Goal: Book appointment/travel/reservation

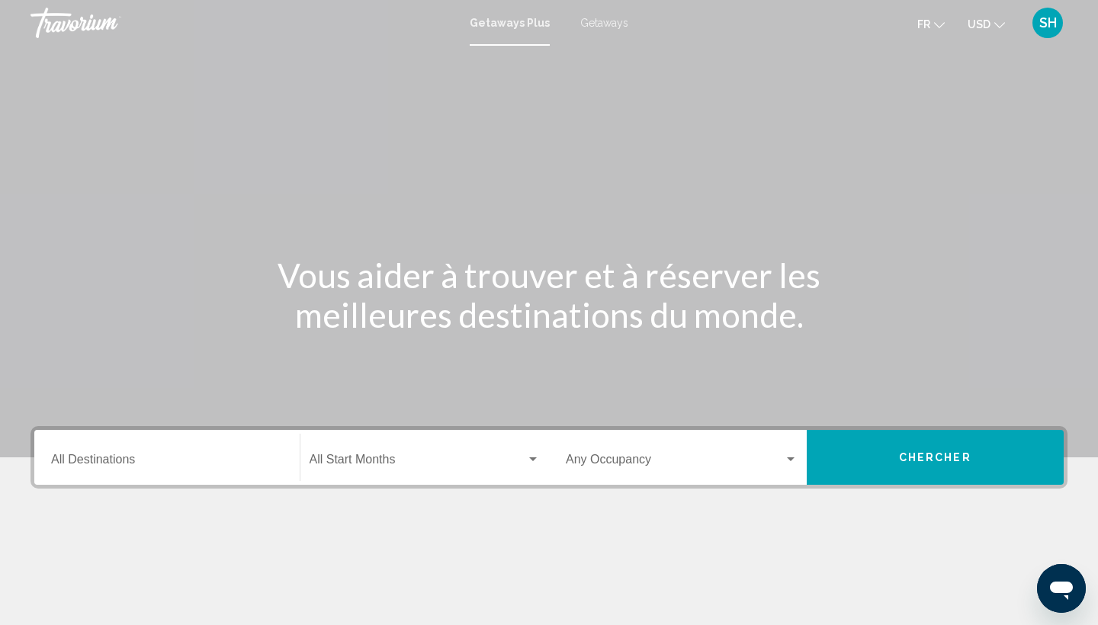
click at [612, 22] on span "Getaways" at bounding box center [604, 23] width 48 height 12
click at [994, 18] on mat-icon "Change currency" at bounding box center [999, 23] width 11 height 11
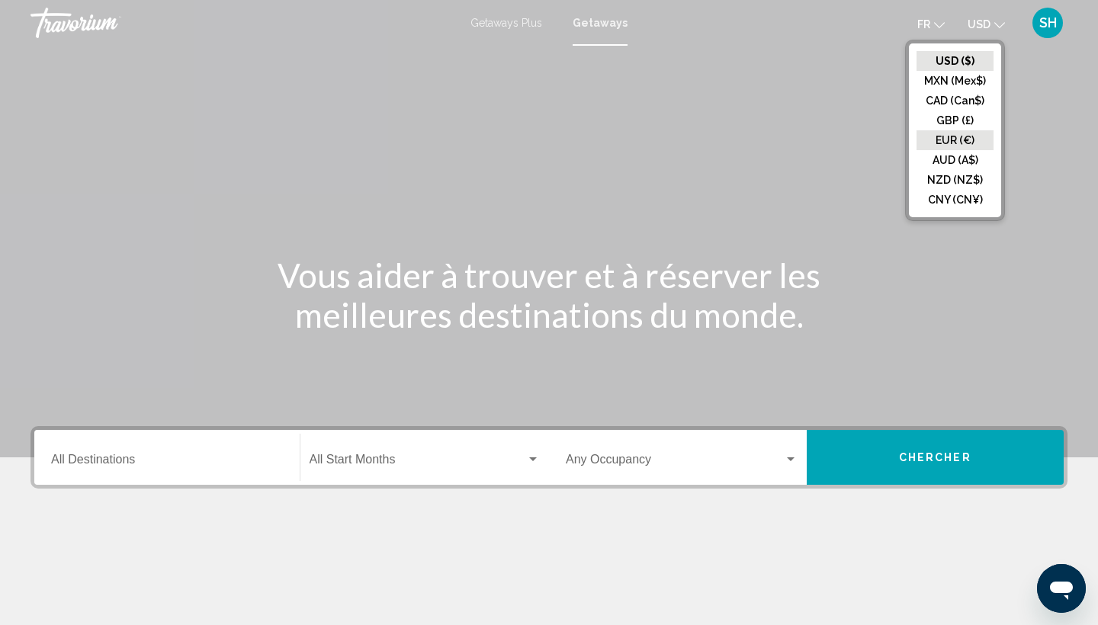
click at [946, 130] on button "EUR (€)" at bounding box center [954, 140] width 77 height 20
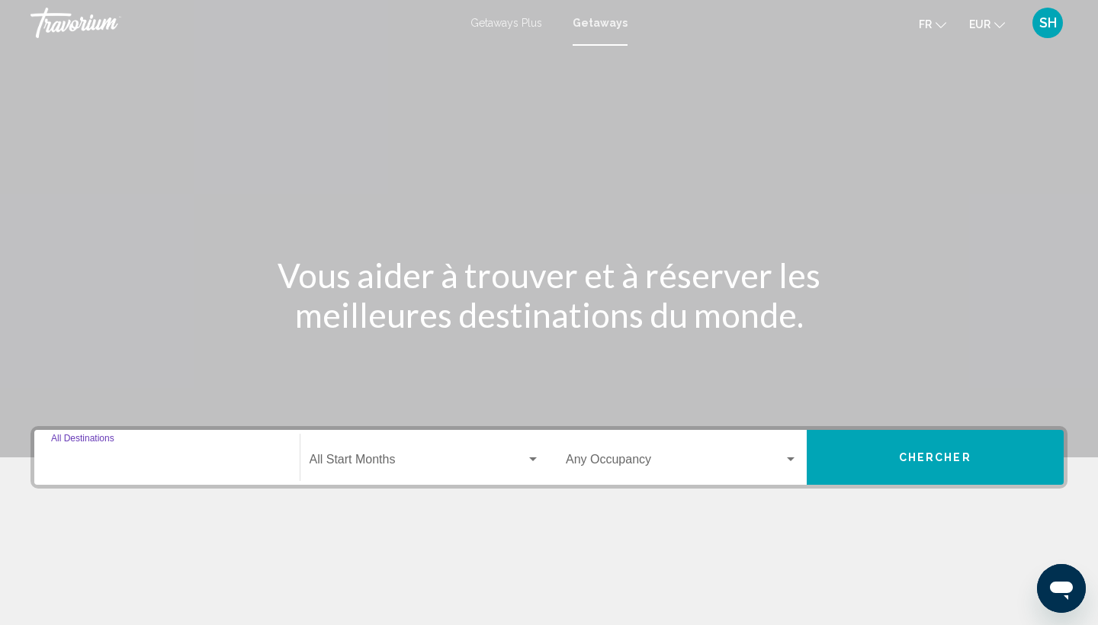
click at [123, 458] on input "Destination All Destinations" at bounding box center [167, 463] width 232 height 14
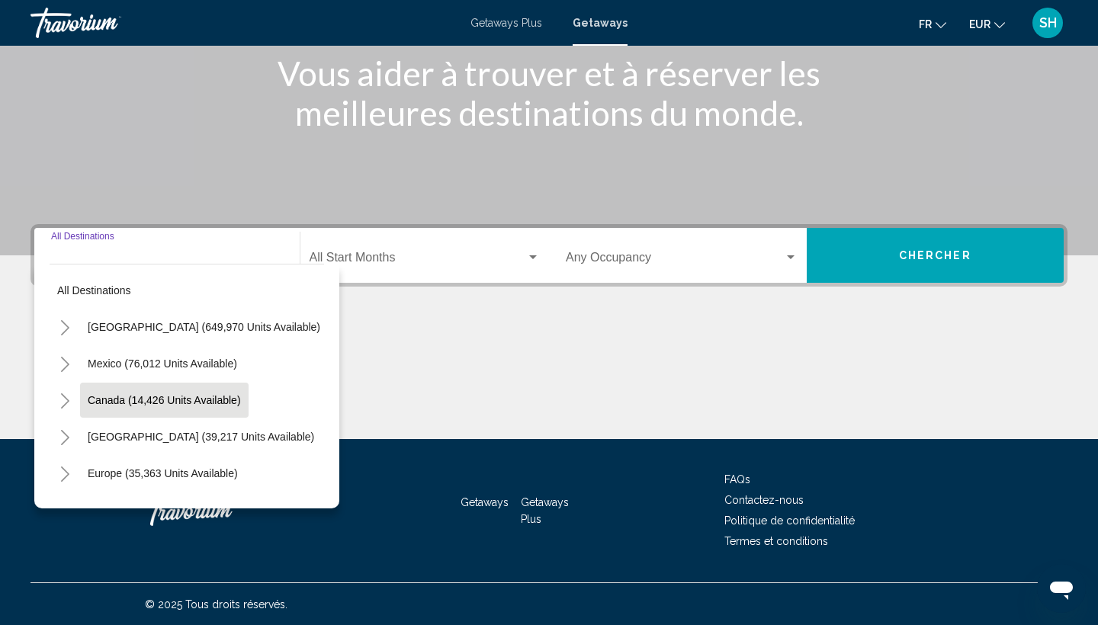
scroll to position [203, 0]
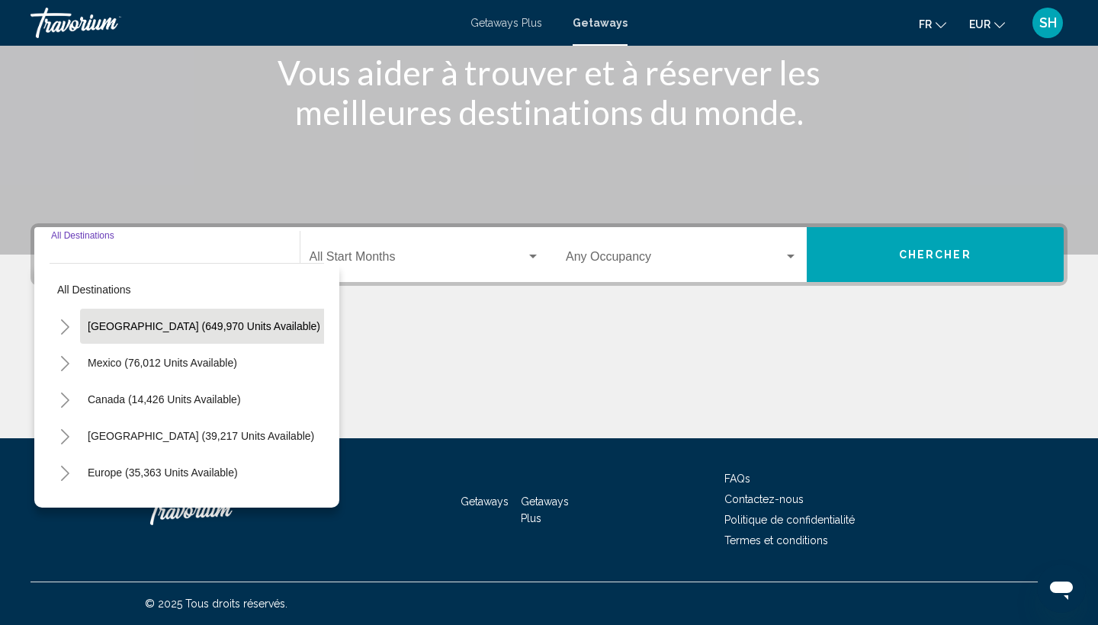
click at [138, 332] on span "[GEOGRAPHIC_DATA] (649,970 units available)" at bounding box center [204, 326] width 233 height 12
type input "**********"
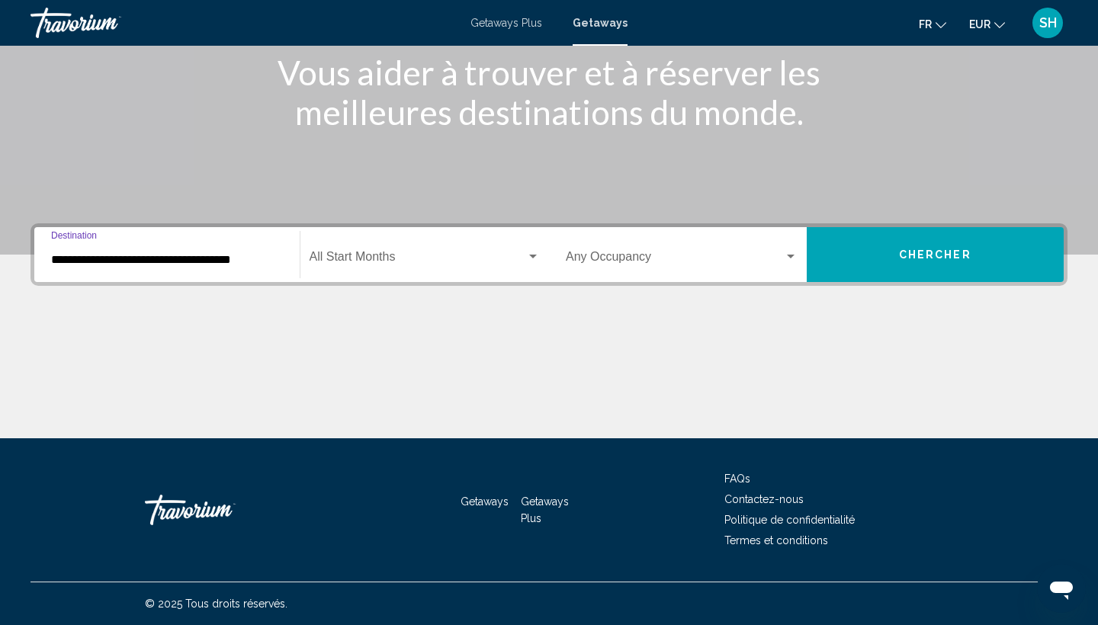
click at [368, 258] on span "Search widget" at bounding box center [417, 260] width 217 height 14
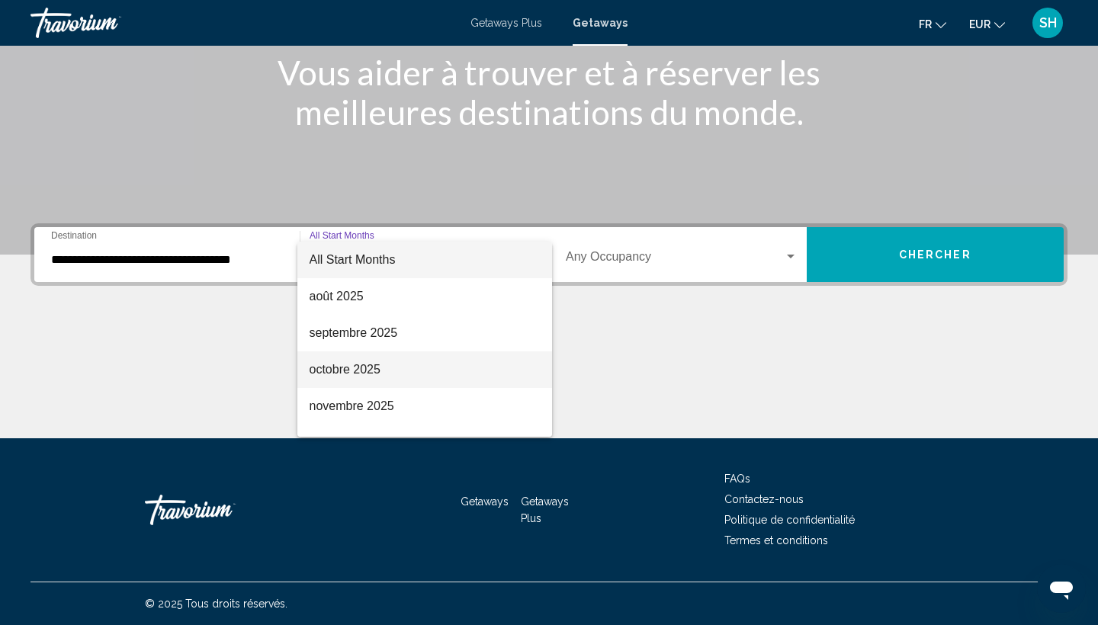
click at [358, 357] on span "octobre 2025" at bounding box center [424, 369] width 231 height 37
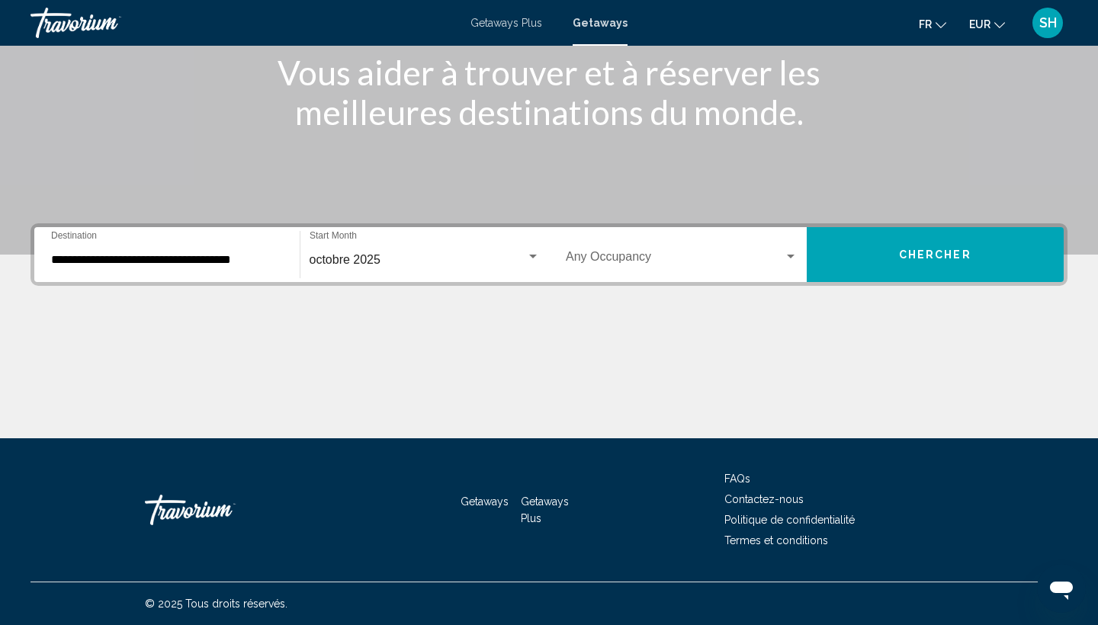
click at [587, 267] on div "Occupancy Any Occupancy" at bounding box center [682, 255] width 232 height 48
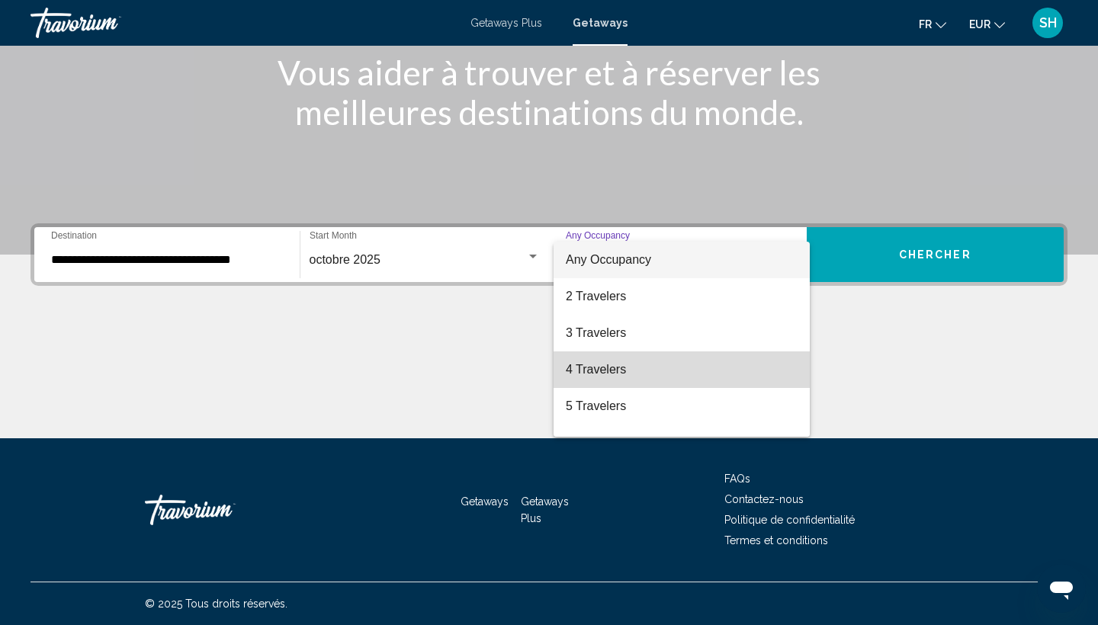
click at [593, 370] on span "4 Travelers" at bounding box center [682, 369] width 232 height 37
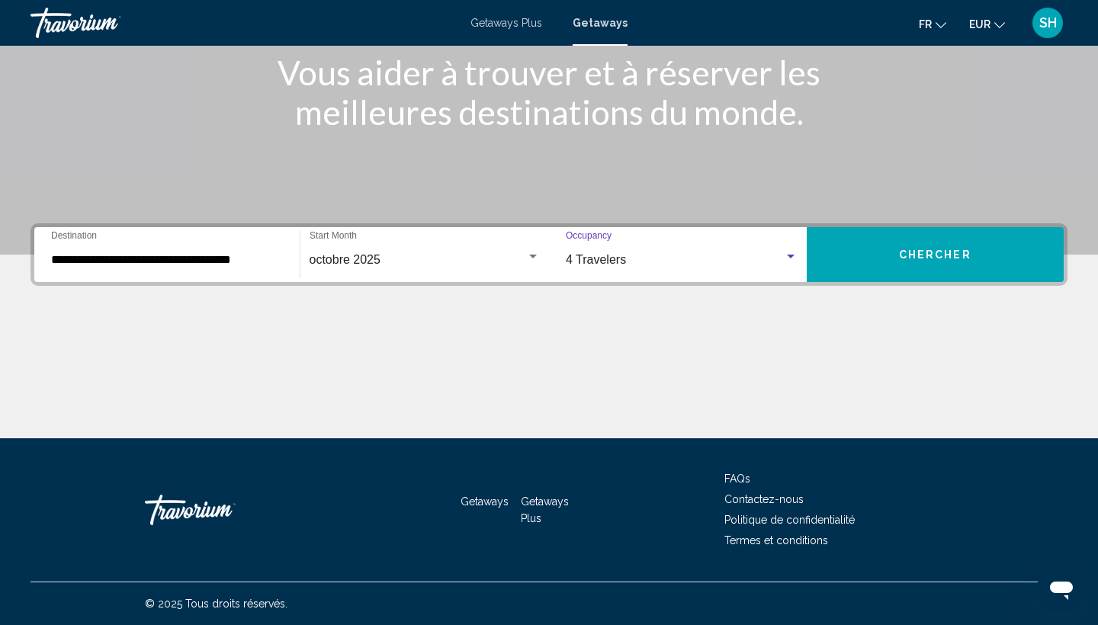
click at [889, 253] on button "Chercher" at bounding box center [936, 254] width 258 height 55
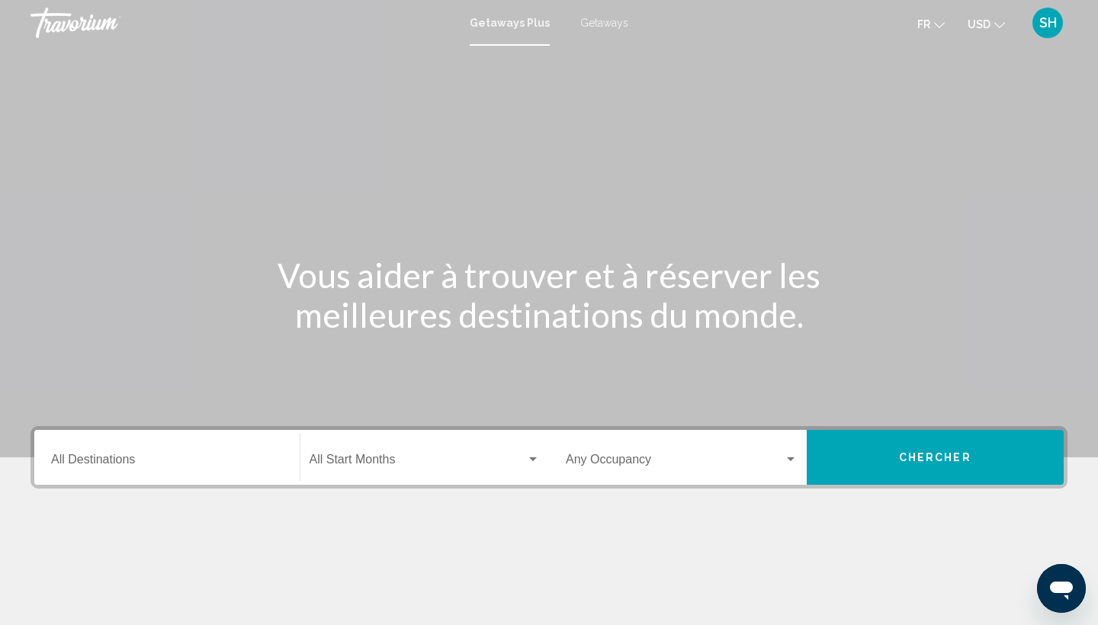
click at [986, 32] on button "USD USD ($) MXN (Mex$) CAD (Can$) GBP (£) EUR (€) AUD (A$) NZD (NZ$) CNY (CN¥)" at bounding box center [985, 24] width 37 height 22
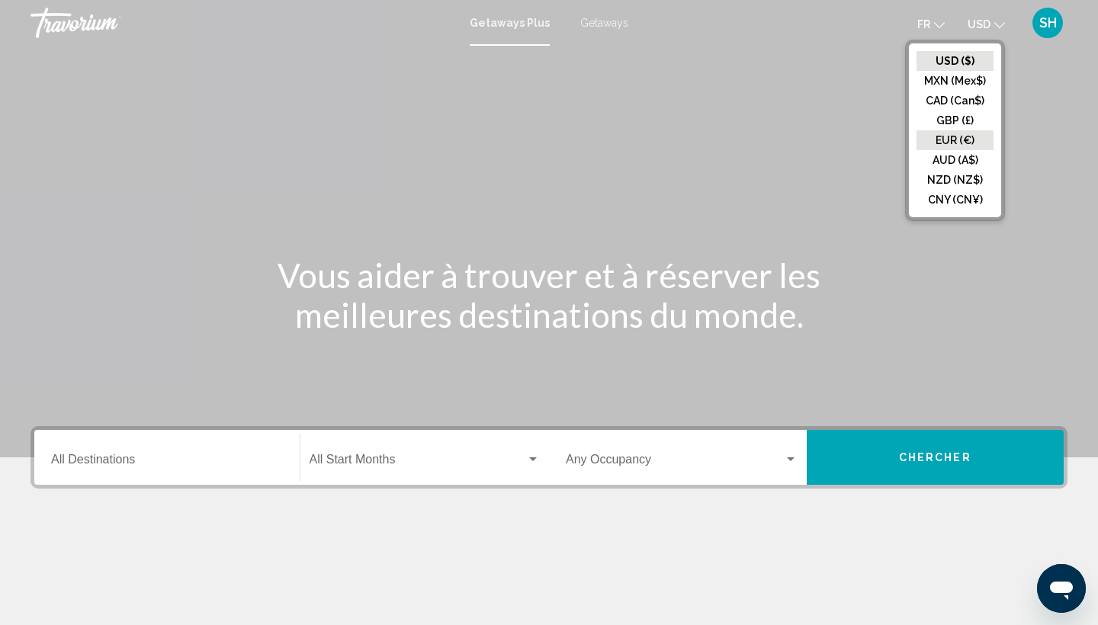
click at [959, 138] on button "EUR (€)" at bounding box center [954, 140] width 77 height 20
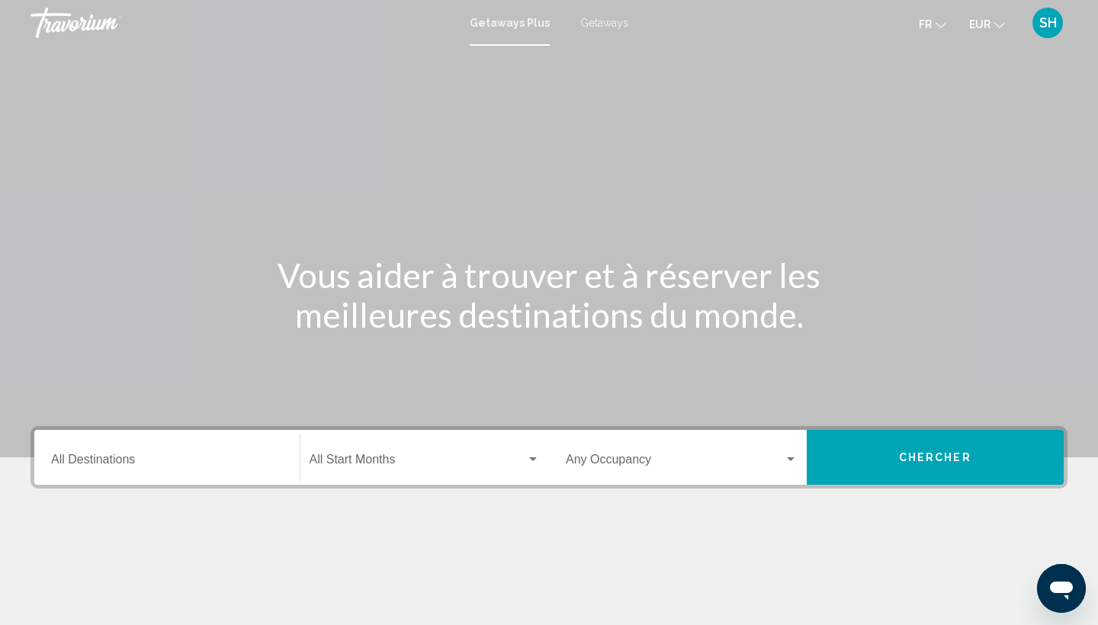
click at [607, 26] on span "Getaways" at bounding box center [604, 23] width 48 height 12
click at [184, 443] on div "Destination All Destinations" at bounding box center [167, 458] width 232 height 48
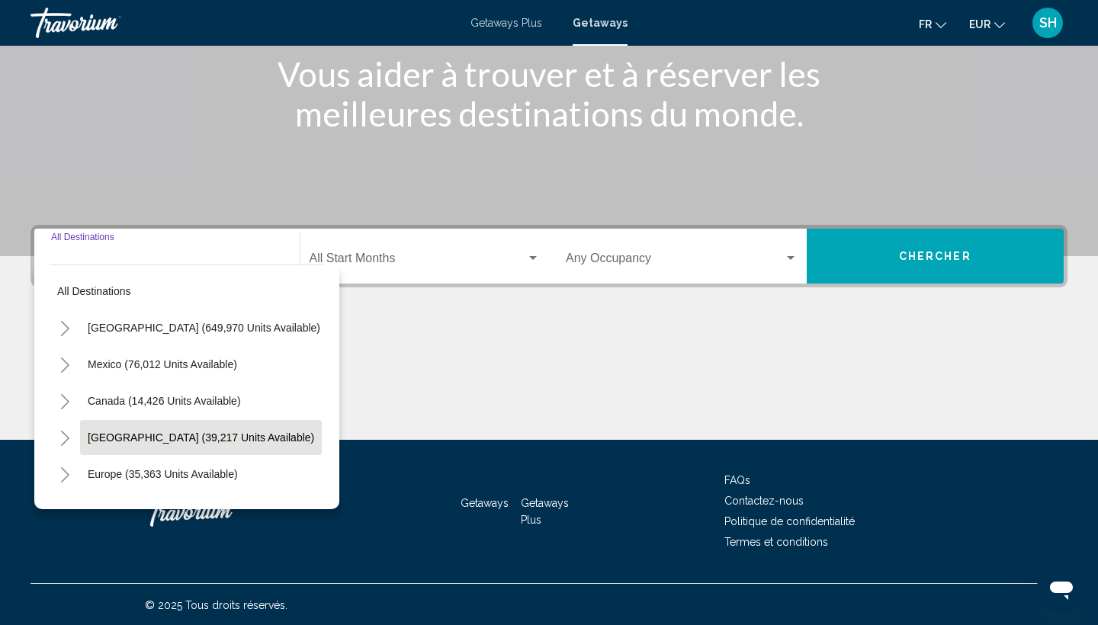
scroll to position [203, 0]
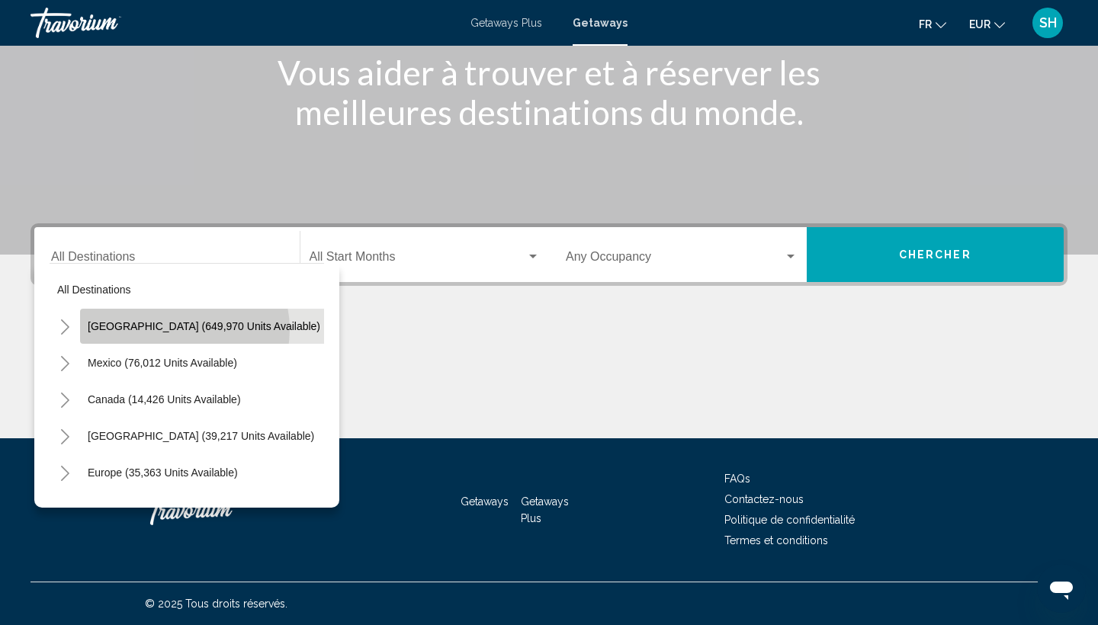
click at [184, 329] on span "United States (649,970 units available)" at bounding box center [204, 326] width 233 height 12
type input "**********"
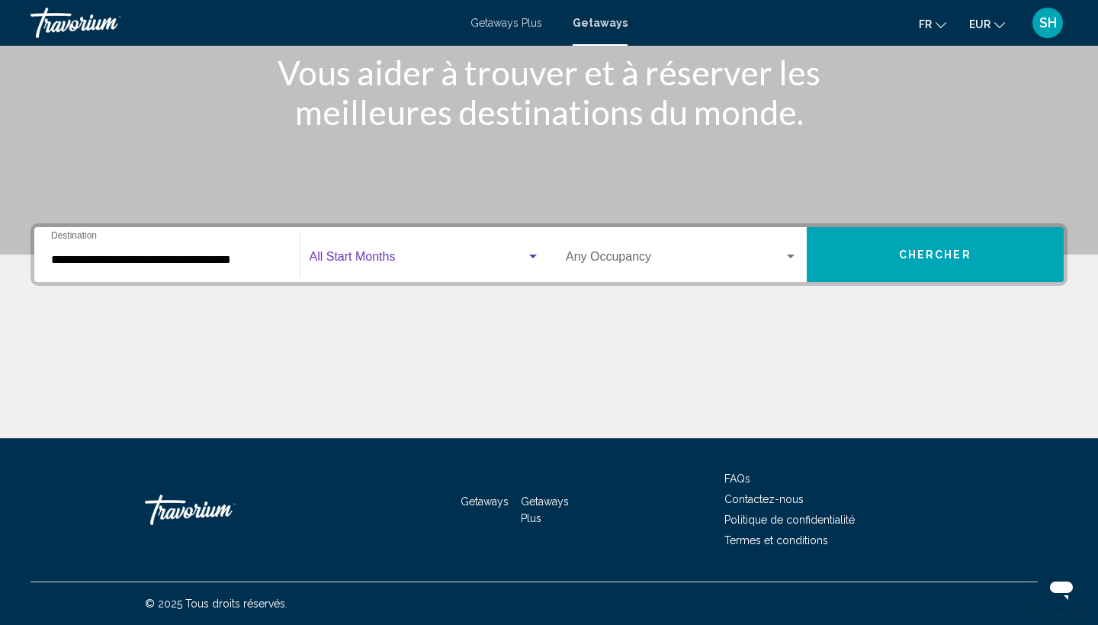
click at [352, 261] on span "Search widget" at bounding box center [417, 260] width 217 height 14
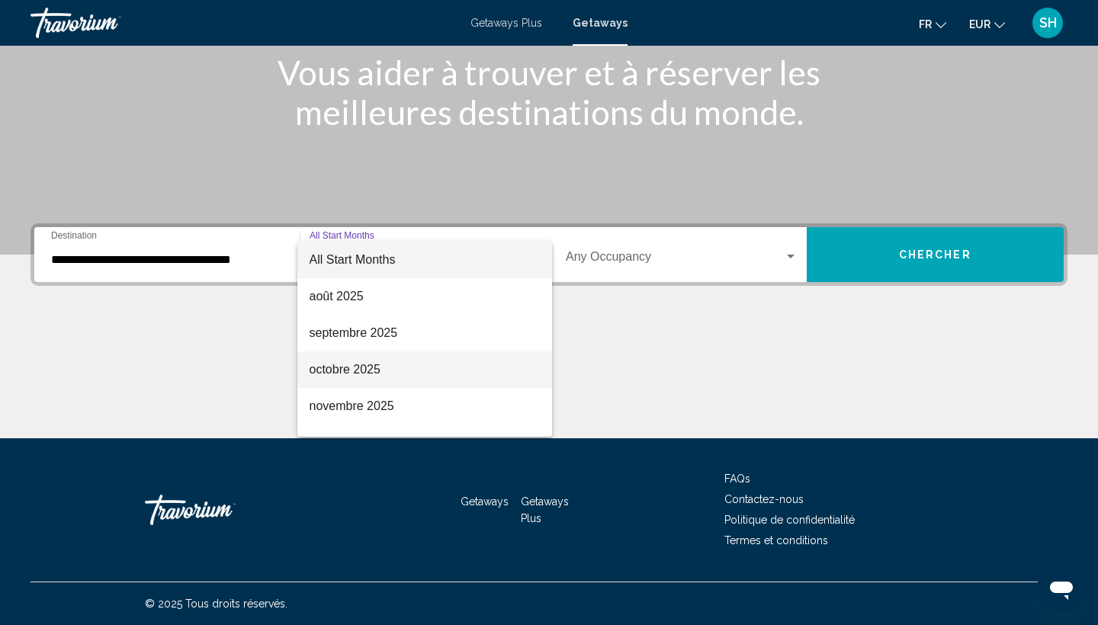
click at [345, 372] on span "octobre 2025" at bounding box center [424, 369] width 231 height 37
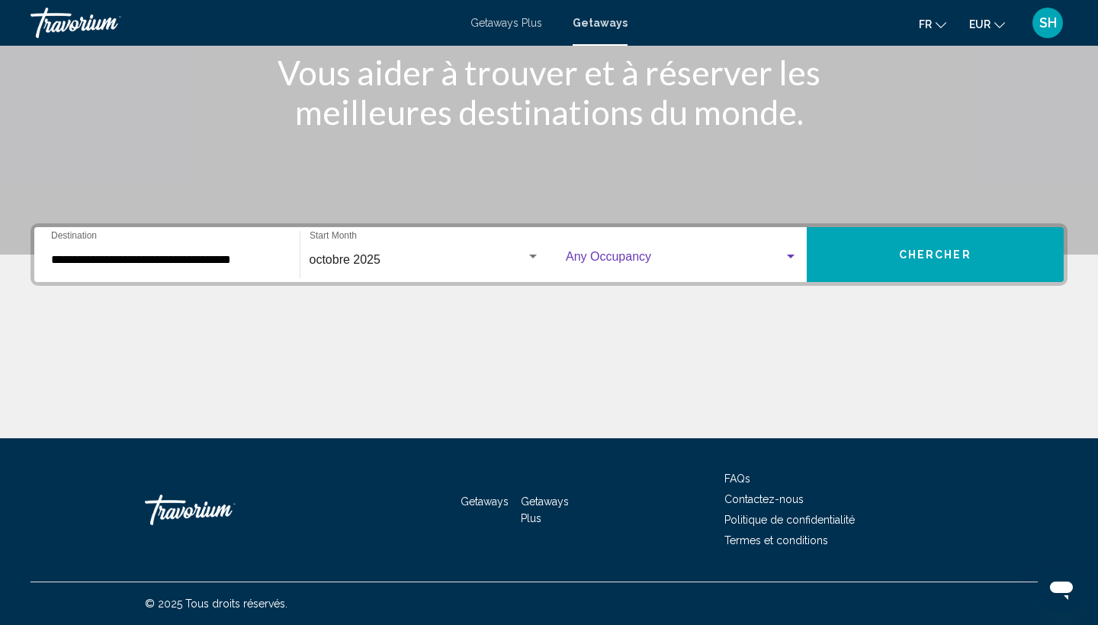
click at [658, 255] on span "Search widget" at bounding box center [675, 260] width 218 height 14
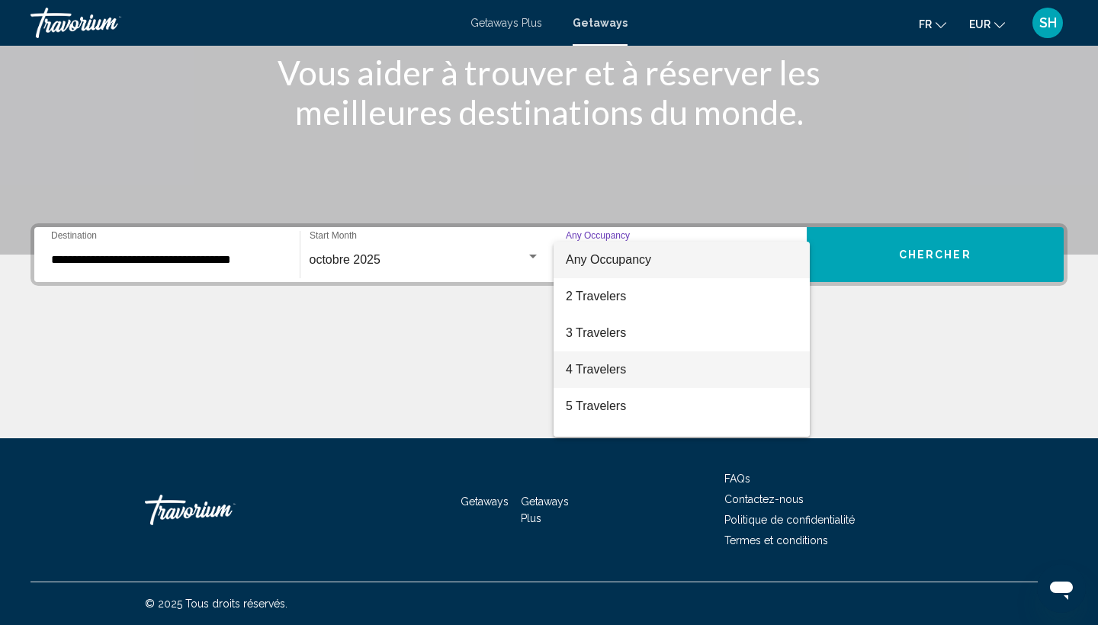
click at [596, 372] on span "4 Travelers" at bounding box center [682, 369] width 232 height 37
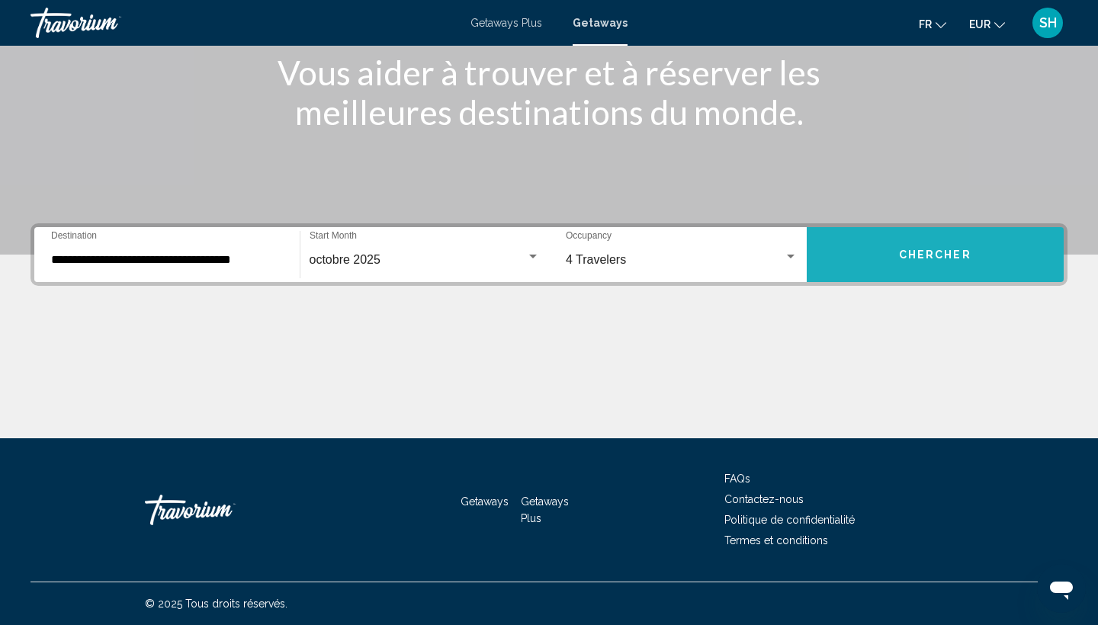
click at [850, 267] on button "Chercher" at bounding box center [936, 254] width 258 height 55
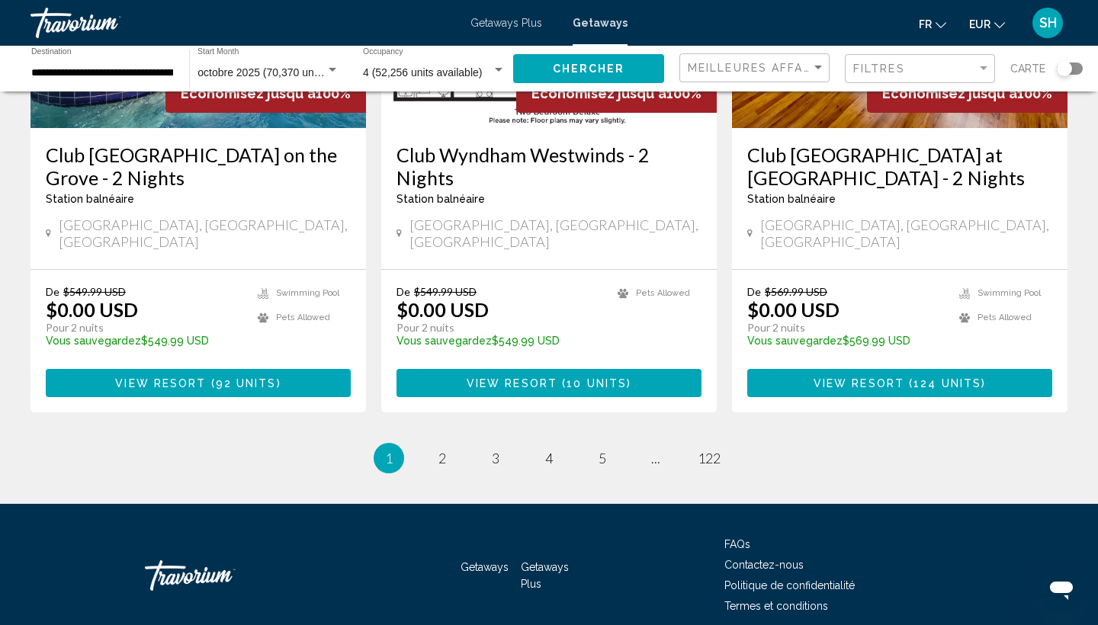
scroll to position [1953, 0]
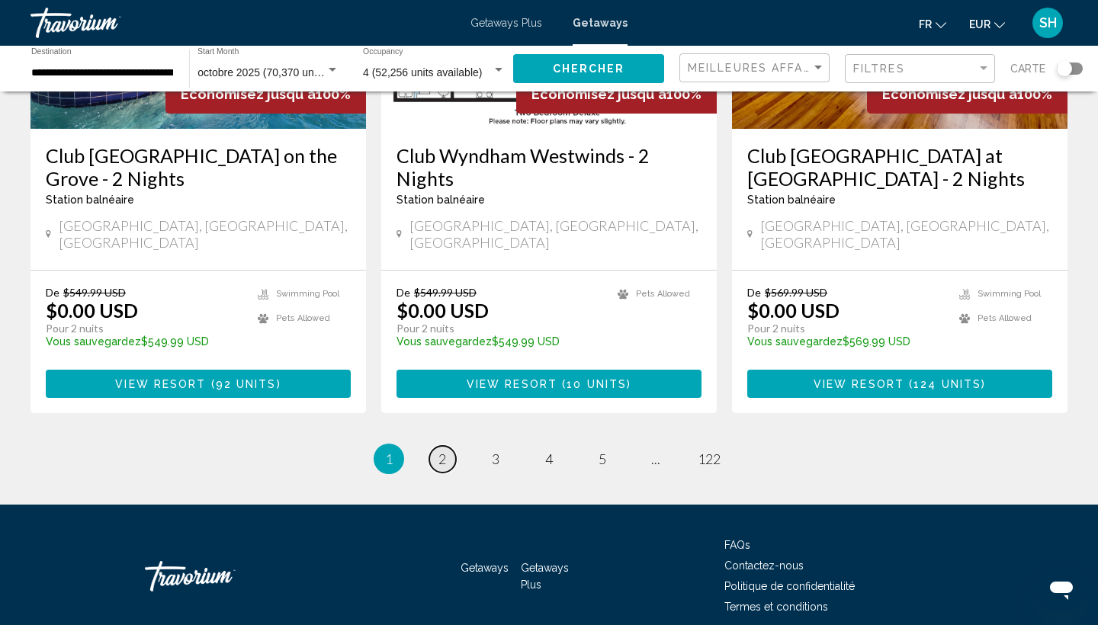
click at [450, 446] on link "page 2" at bounding box center [442, 459] width 27 height 27
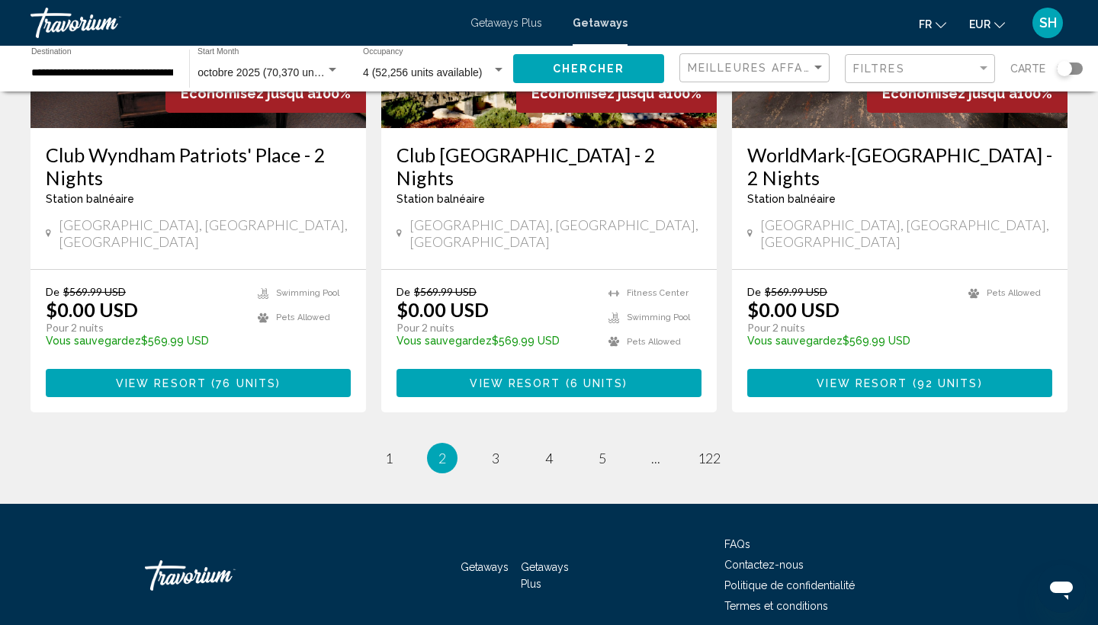
scroll to position [1953, 0]
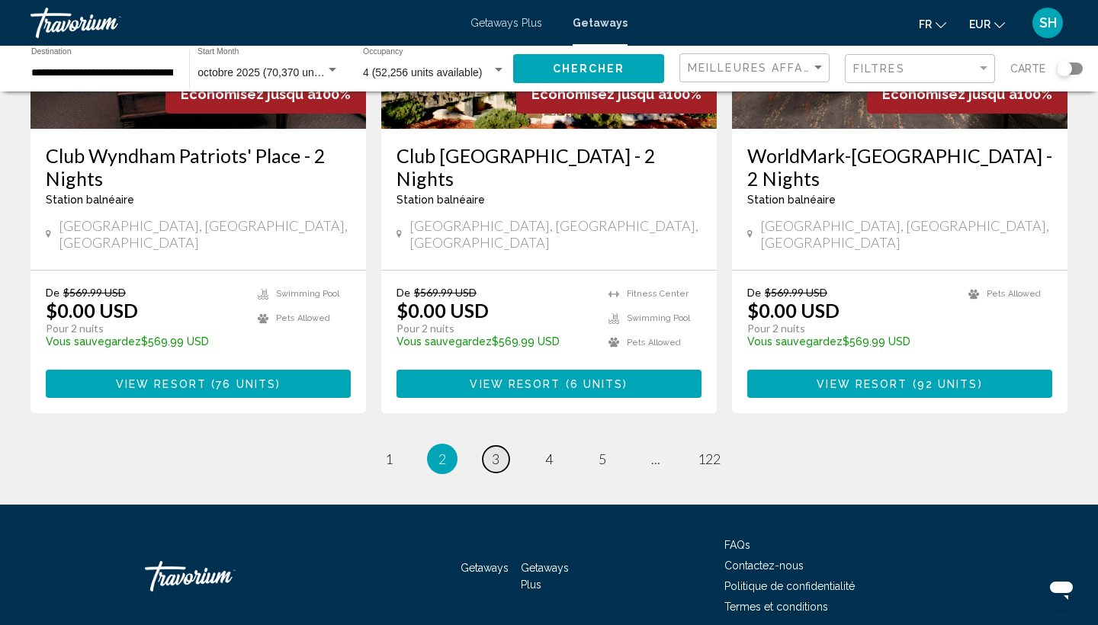
click at [498, 451] on span "3" at bounding box center [496, 459] width 8 height 17
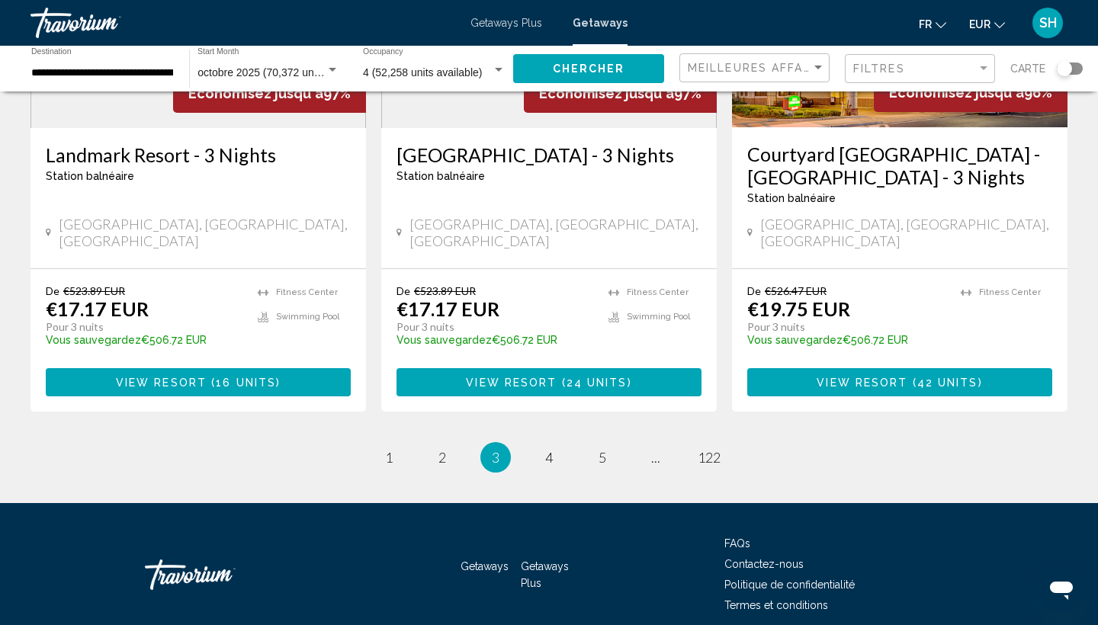
scroll to position [1952, 0]
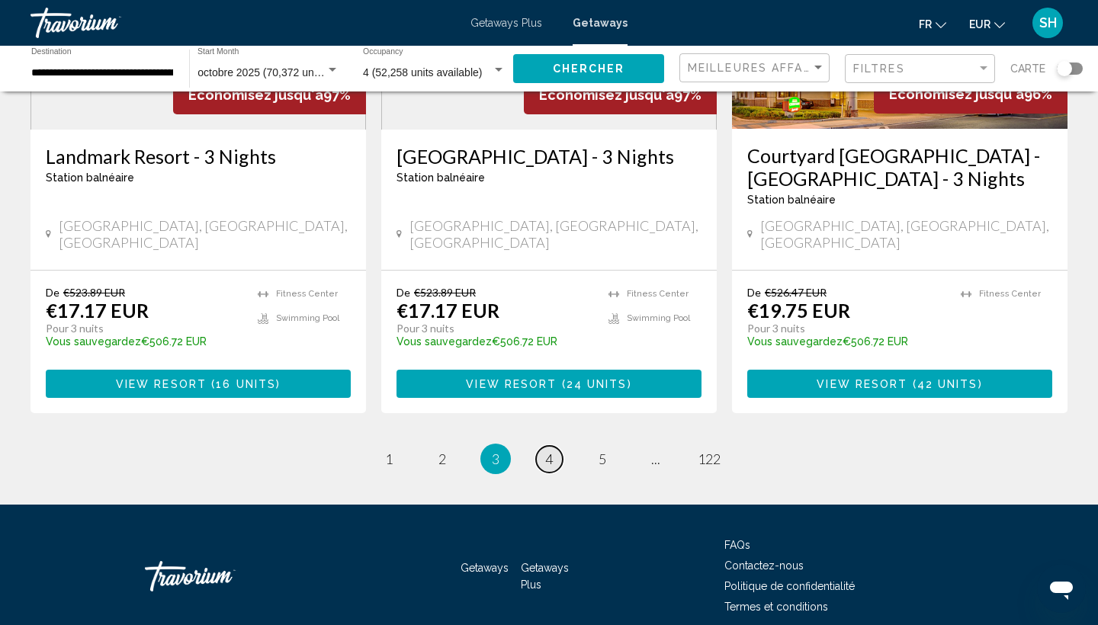
click at [548, 451] on span "4" at bounding box center [549, 459] width 8 height 17
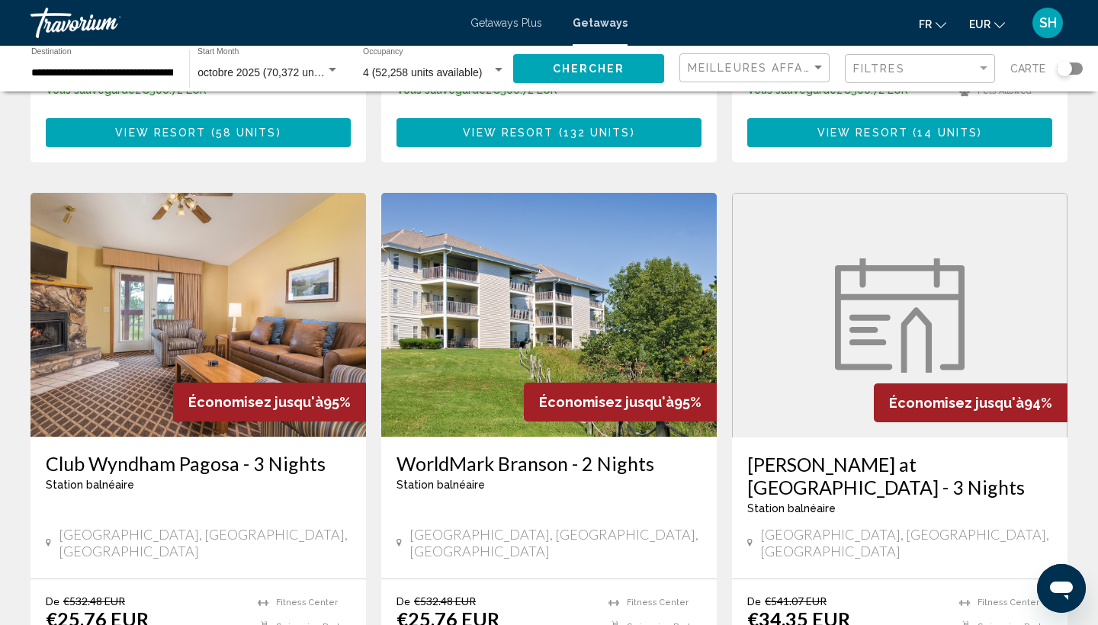
scroll to position [1130, 0]
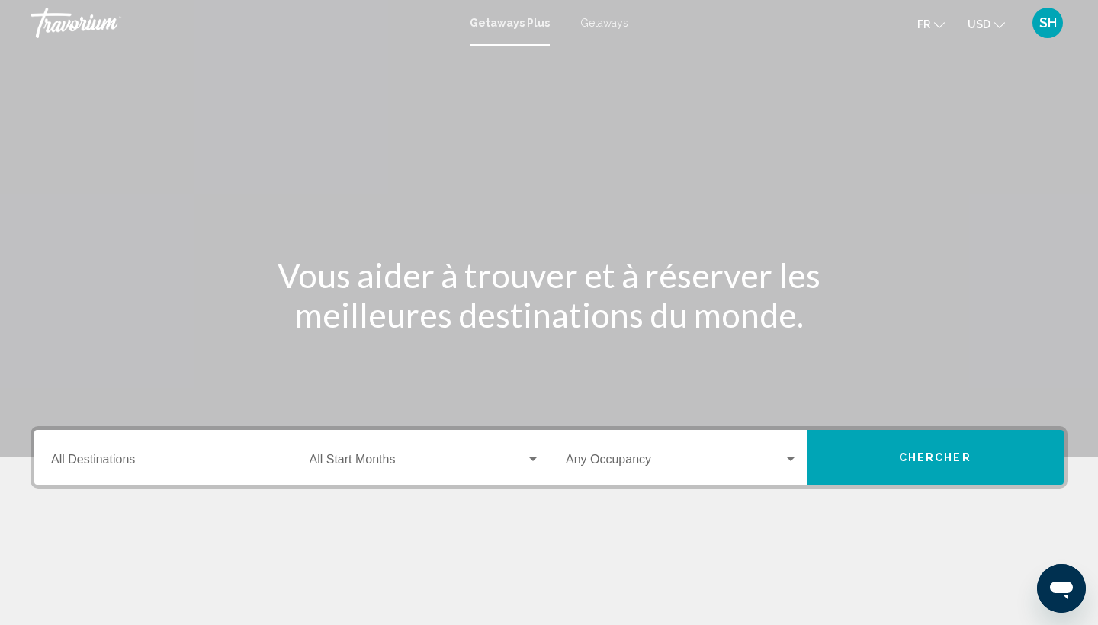
click at [599, 18] on span "Getaways" at bounding box center [604, 23] width 48 height 12
click at [983, 24] on span "USD" at bounding box center [978, 24] width 23 height 12
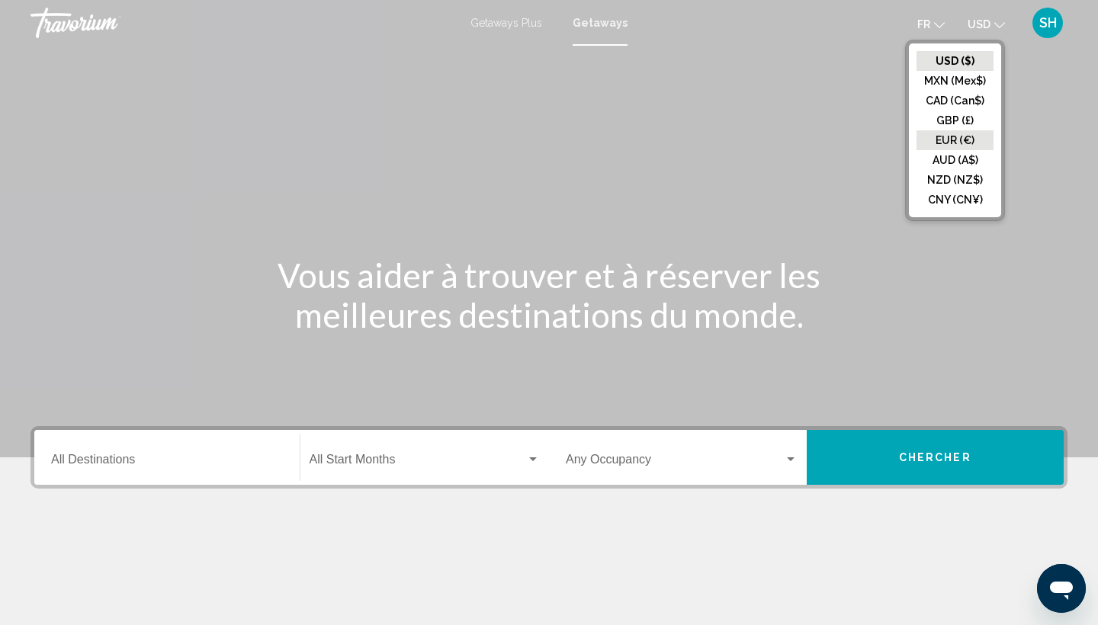
click at [945, 138] on button "EUR (€)" at bounding box center [954, 140] width 77 height 20
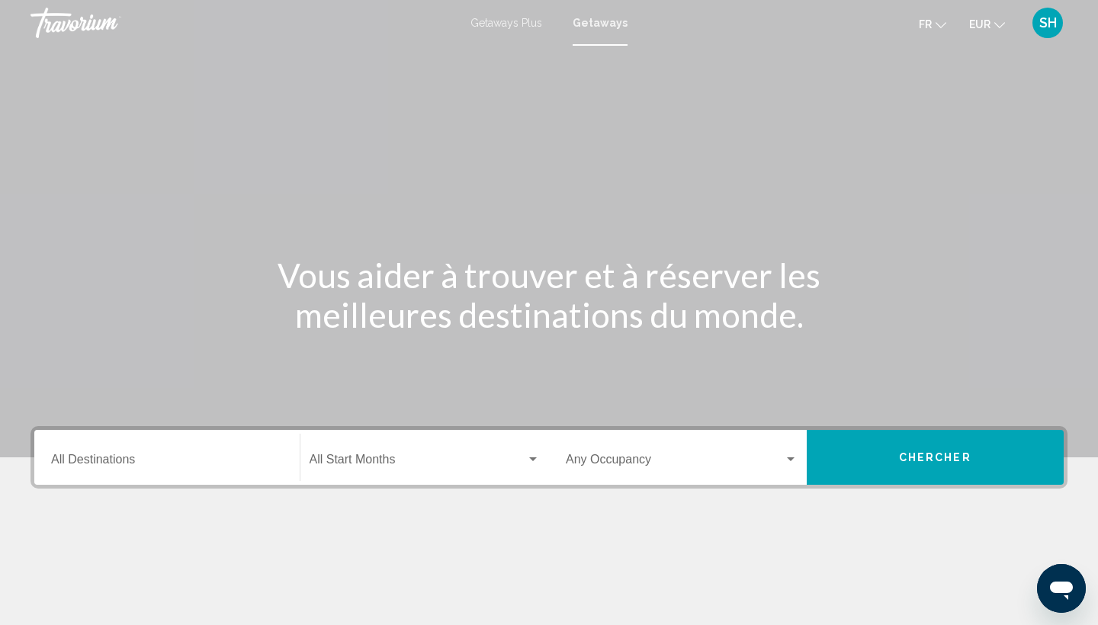
click at [110, 452] on div "Destination All Destinations" at bounding box center [167, 458] width 232 height 48
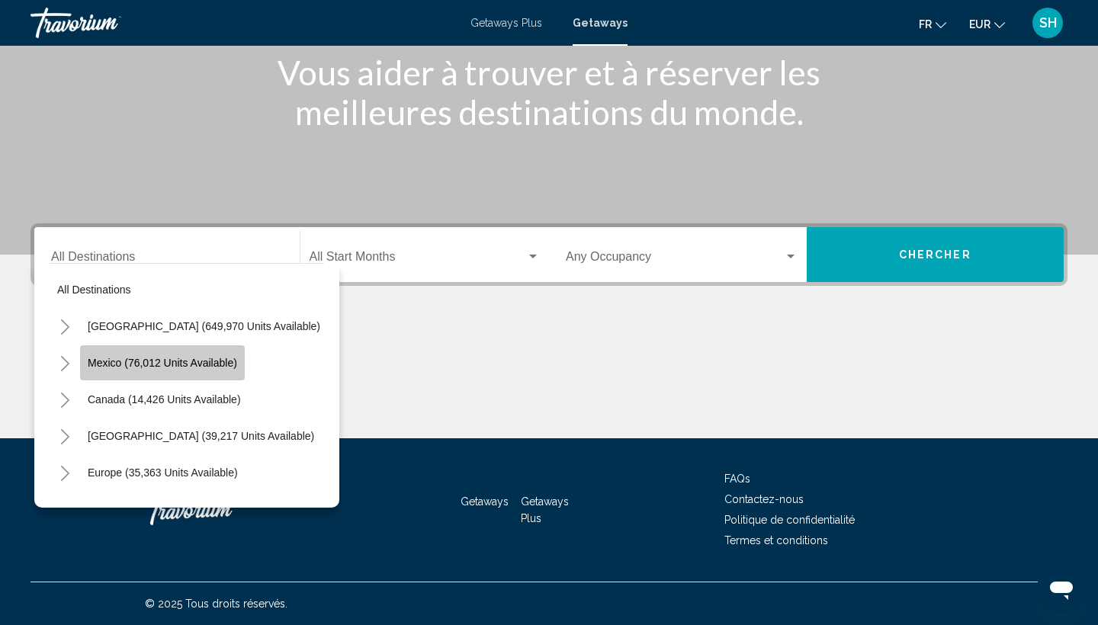
click at [119, 361] on span "Mexico (76,012 units available)" at bounding box center [162, 363] width 149 height 12
type input "**********"
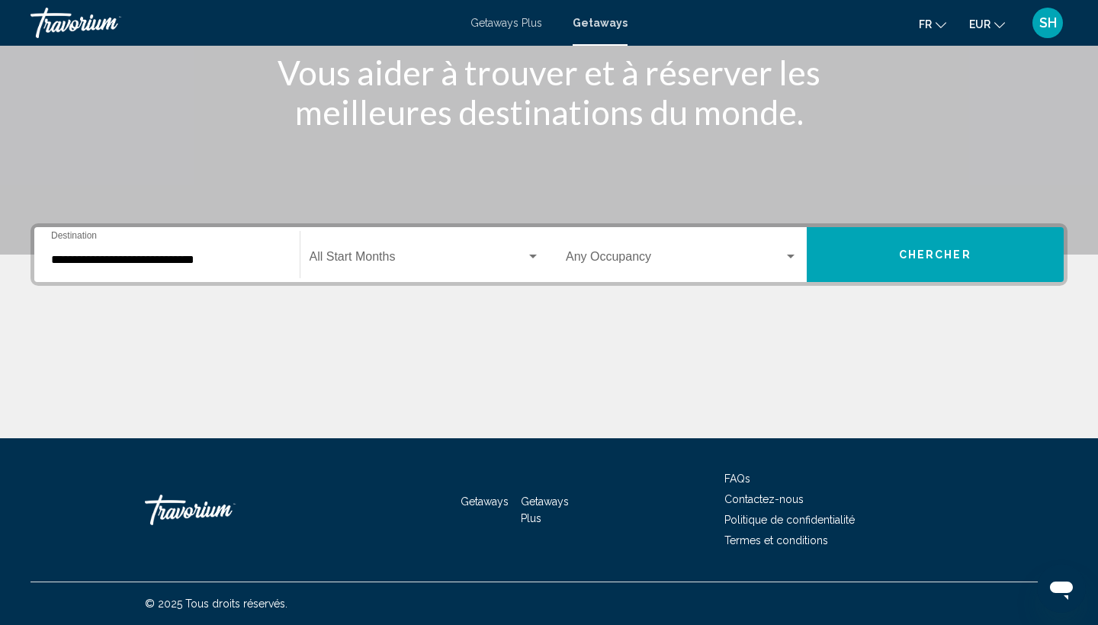
click at [425, 266] on div "Start Month All Start Months" at bounding box center [424, 255] width 231 height 48
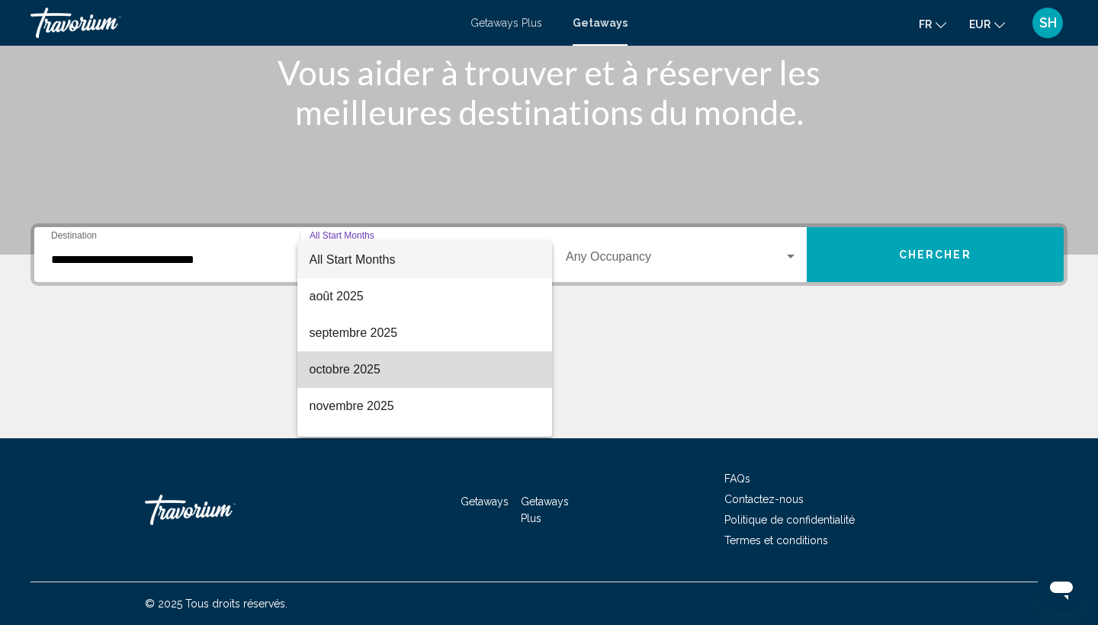
click at [396, 375] on span "octobre 2025" at bounding box center [424, 369] width 231 height 37
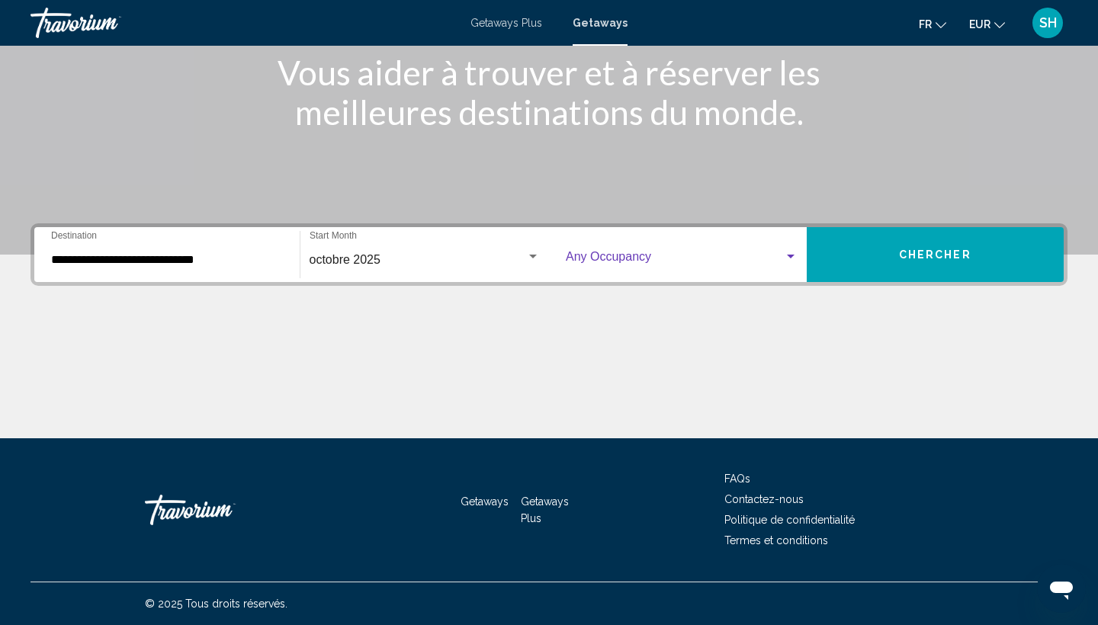
click at [630, 266] on span "Search widget" at bounding box center [675, 260] width 218 height 14
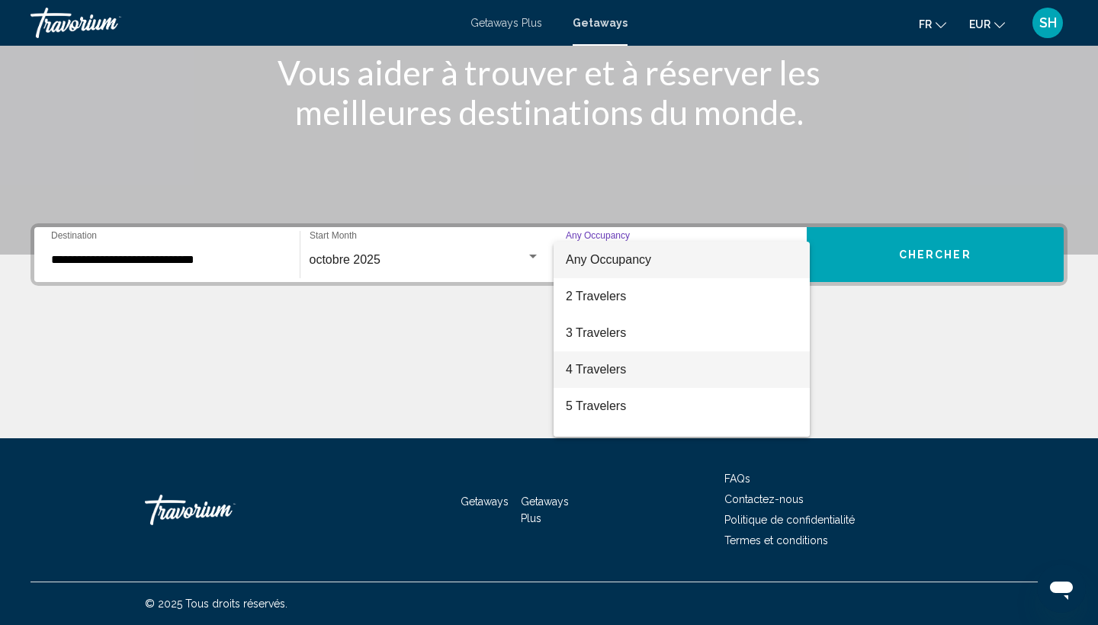
click at [595, 366] on span "4 Travelers" at bounding box center [682, 369] width 232 height 37
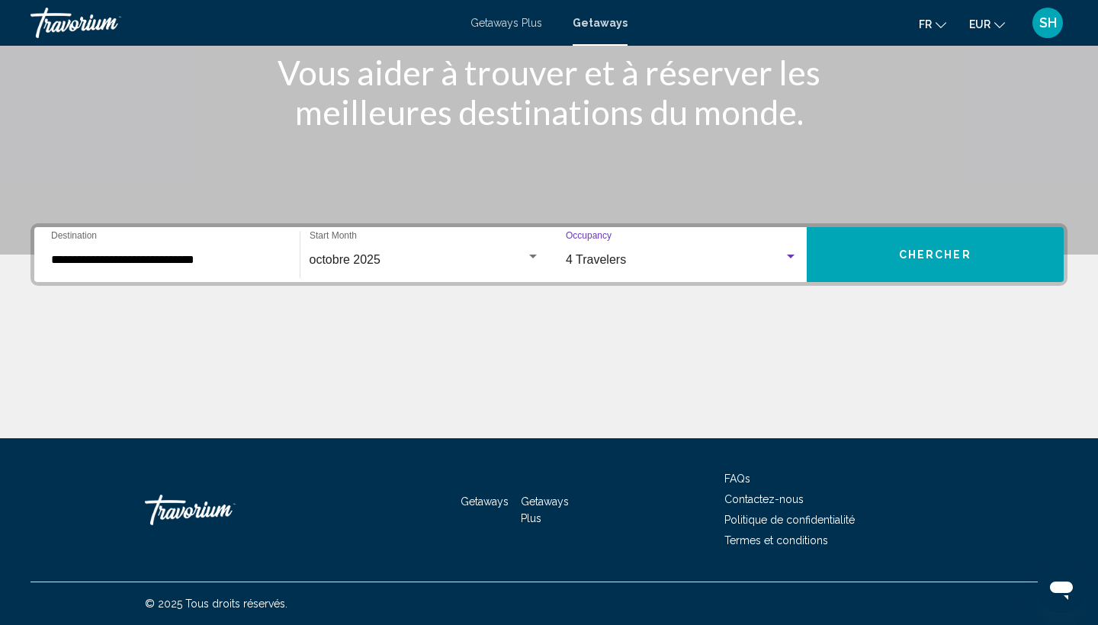
click at [854, 249] on button "Chercher" at bounding box center [936, 254] width 258 height 55
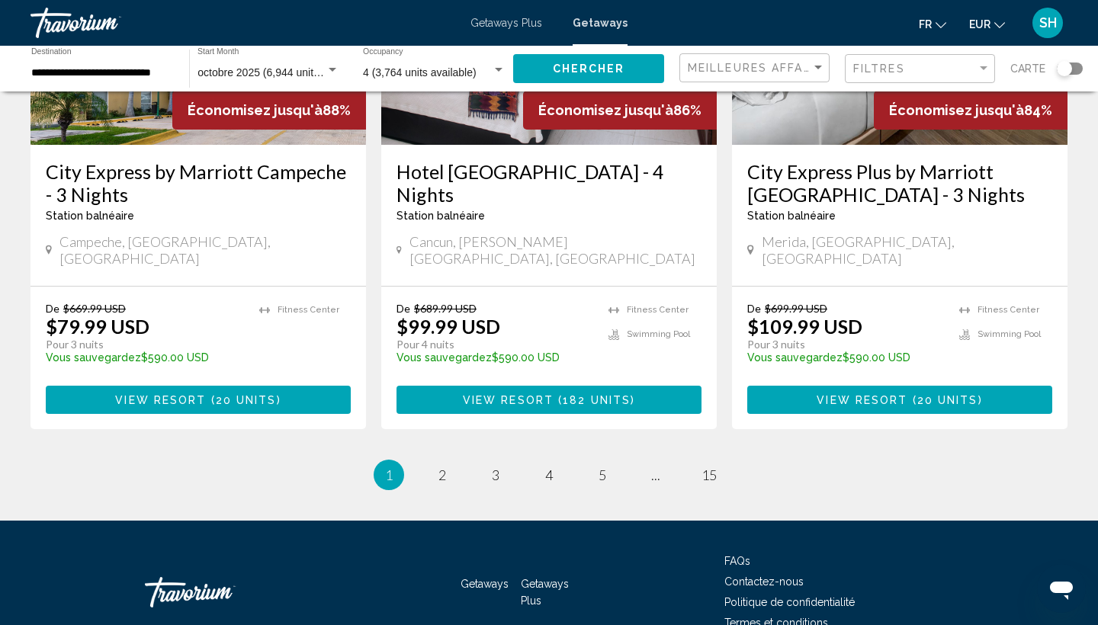
scroll to position [1953, 0]
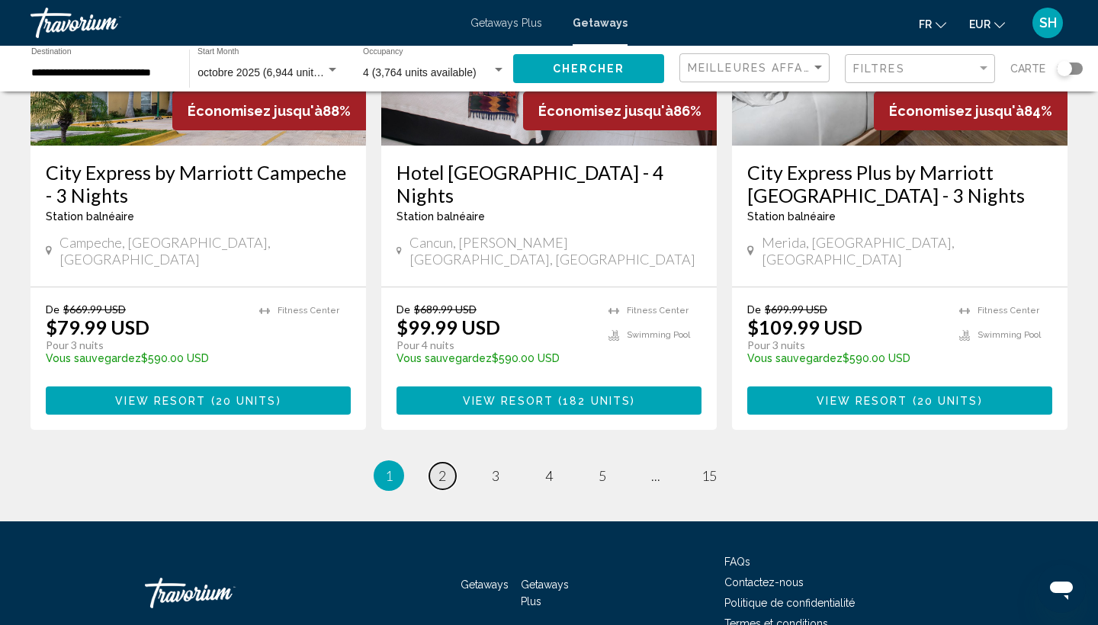
click at [441, 467] on span "2" at bounding box center [442, 475] width 8 height 17
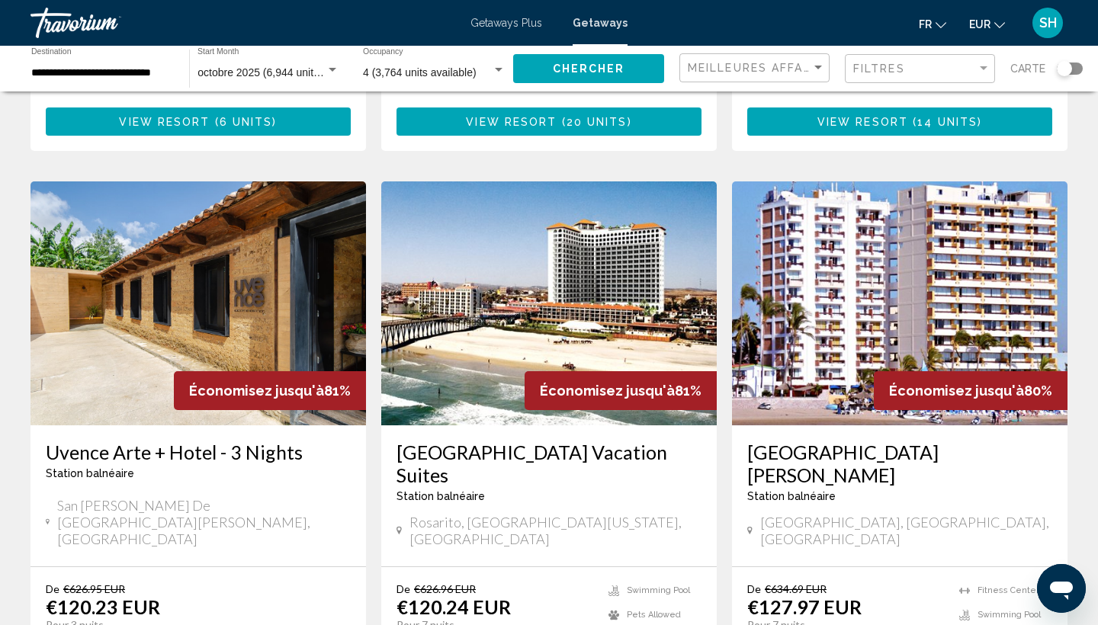
scroll to position [1721, 0]
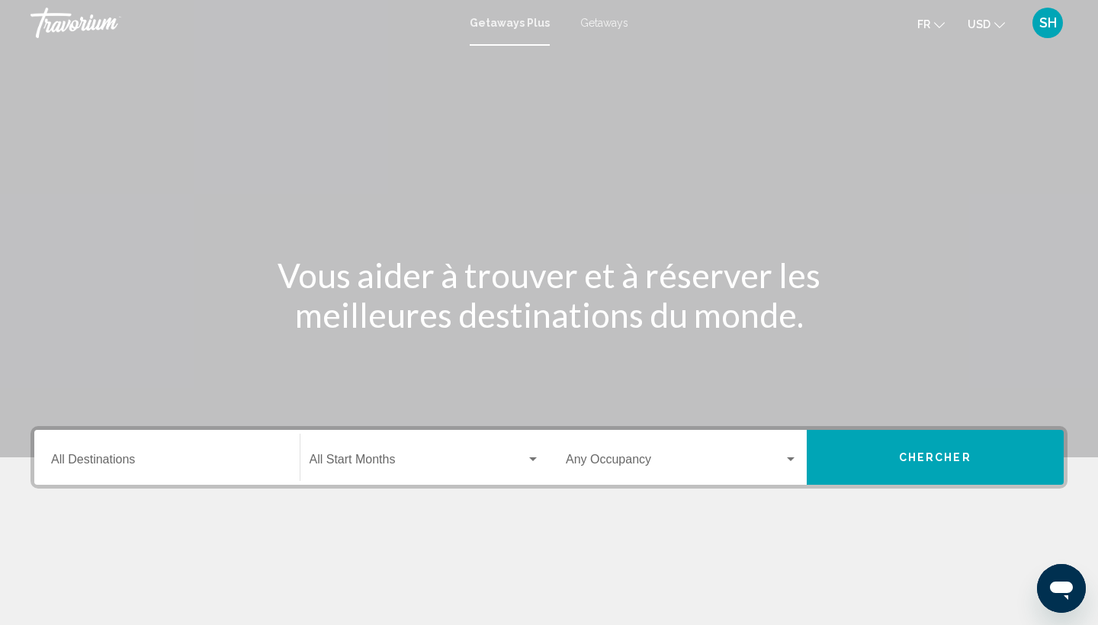
click at [595, 20] on span "Getaways" at bounding box center [604, 23] width 48 height 12
click at [994, 22] on icon "Change currency" at bounding box center [999, 25] width 11 height 11
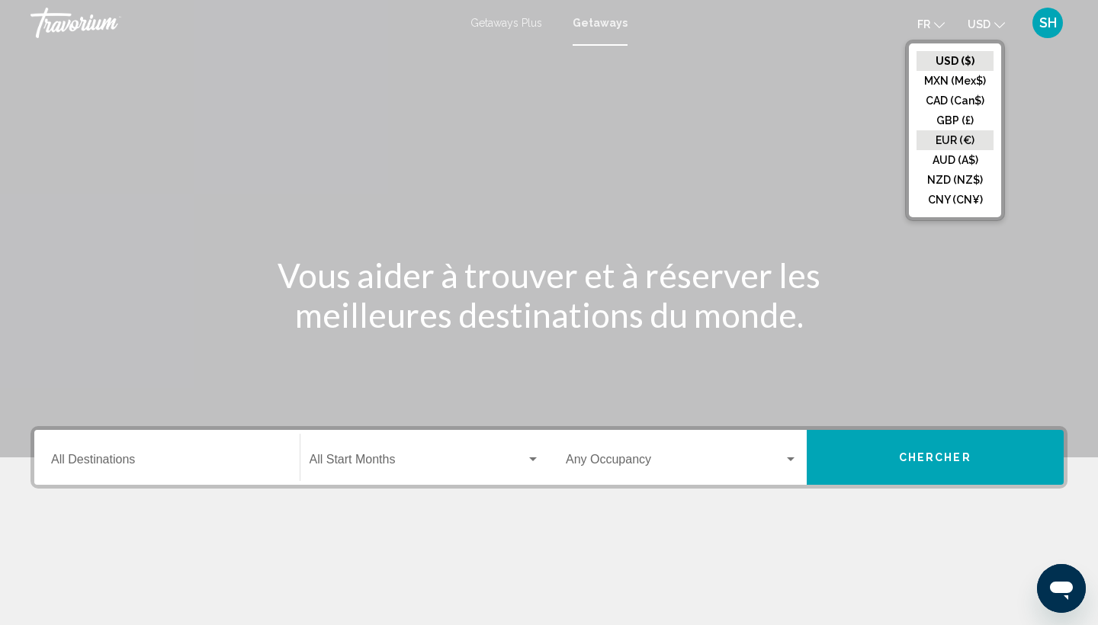
click at [951, 138] on button "EUR (€)" at bounding box center [954, 140] width 77 height 20
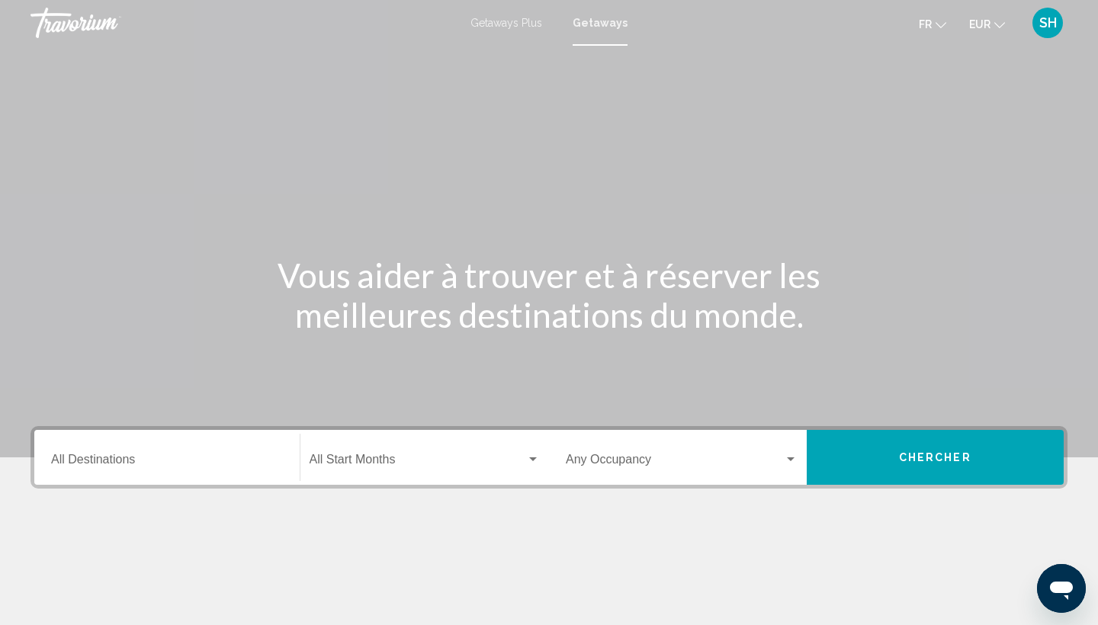
click at [127, 459] on input "Destination All Destinations" at bounding box center [167, 463] width 232 height 14
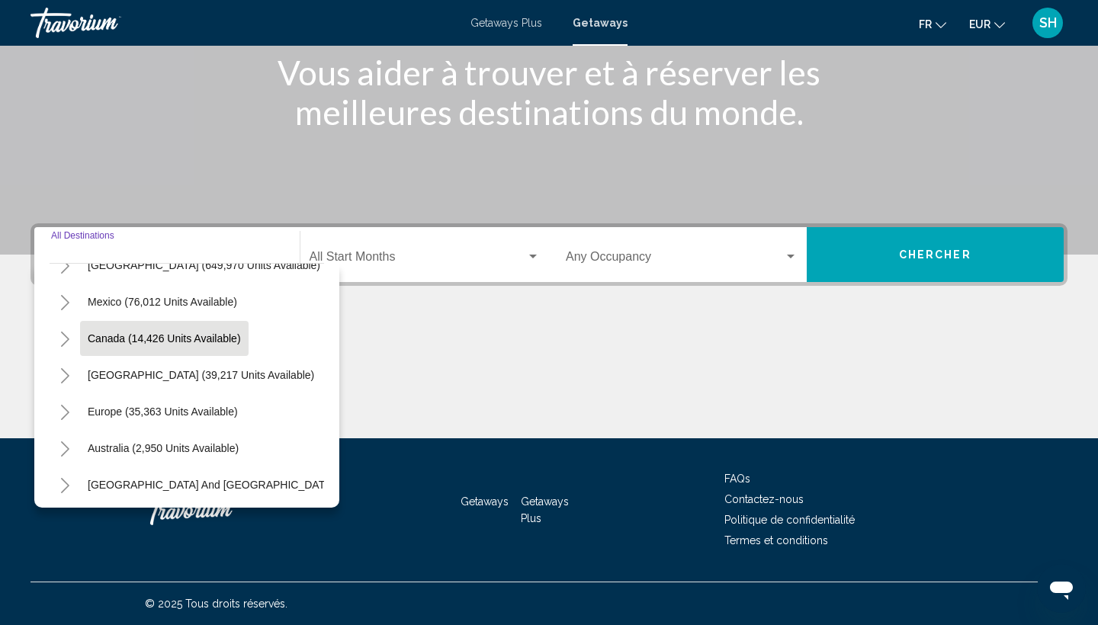
scroll to position [74, 0]
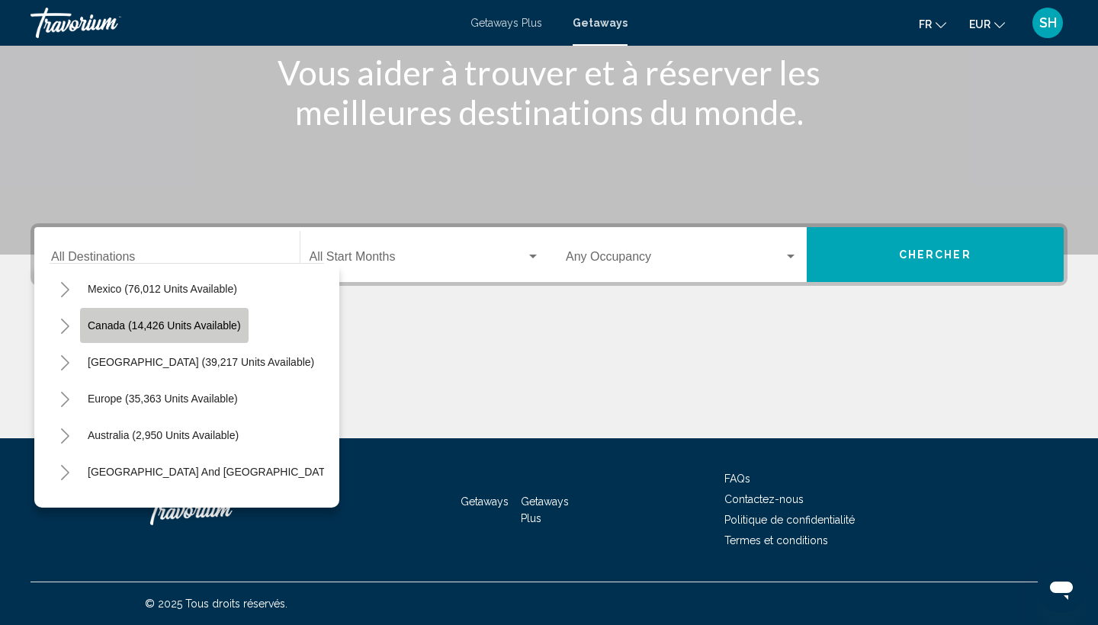
click at [164, 323] on span "Canada (14,426 units available)" at bounding box center [164, 325] width 153 height 12
type input "**********"
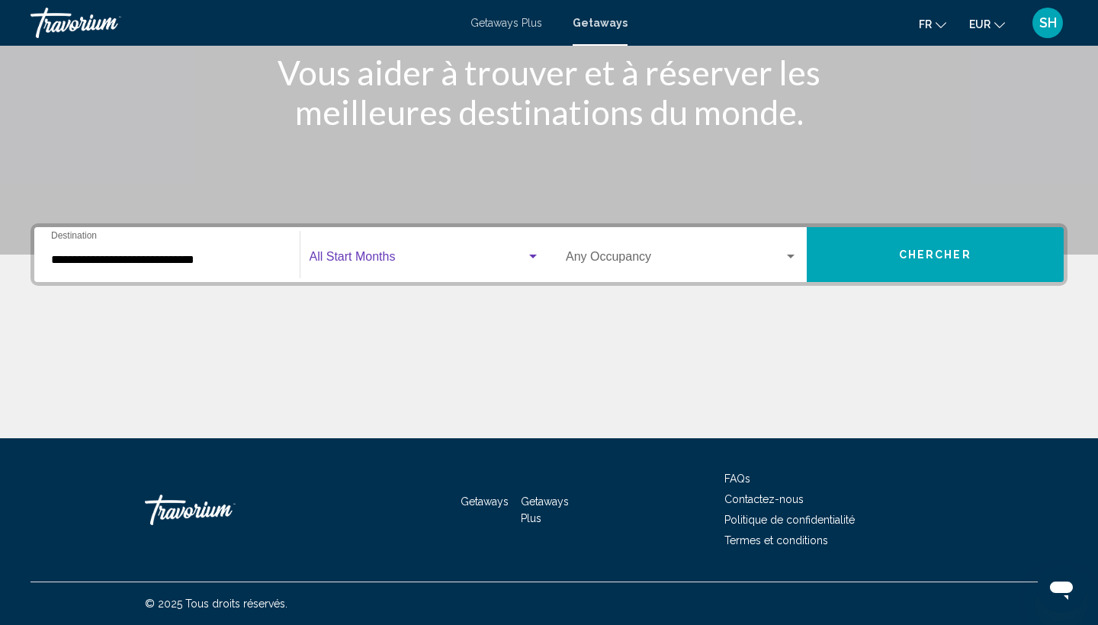
click at [378, 255] on span "Search widget" at bounding box center [417, 260] width 217 height 14
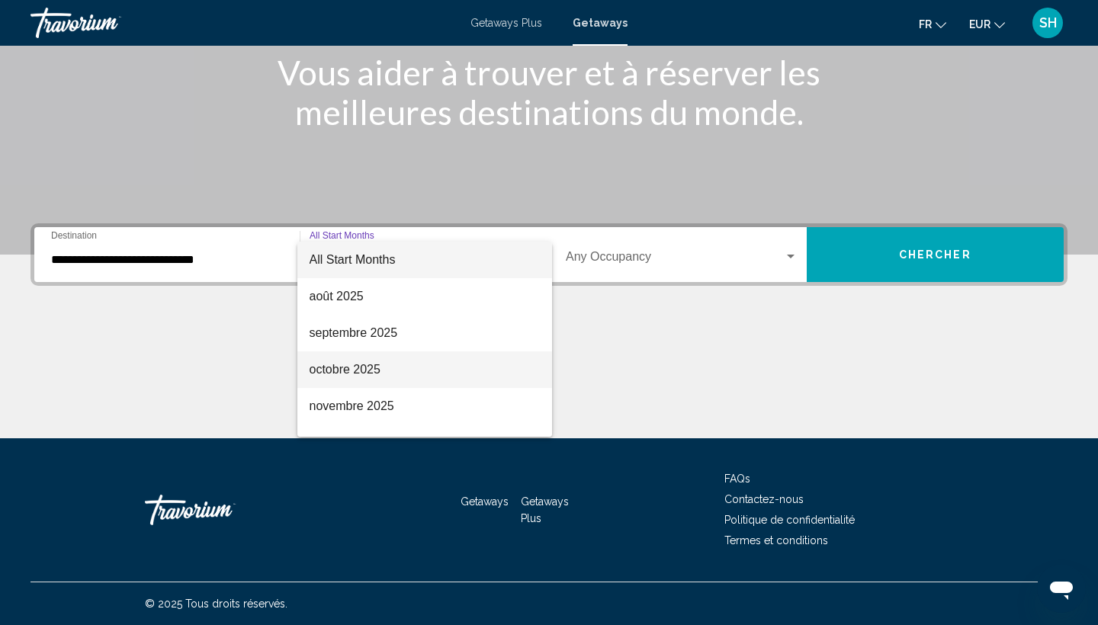
click at [354, 367] on span "octobre 2025" at bounding box center [424, 369] width 231 height 37
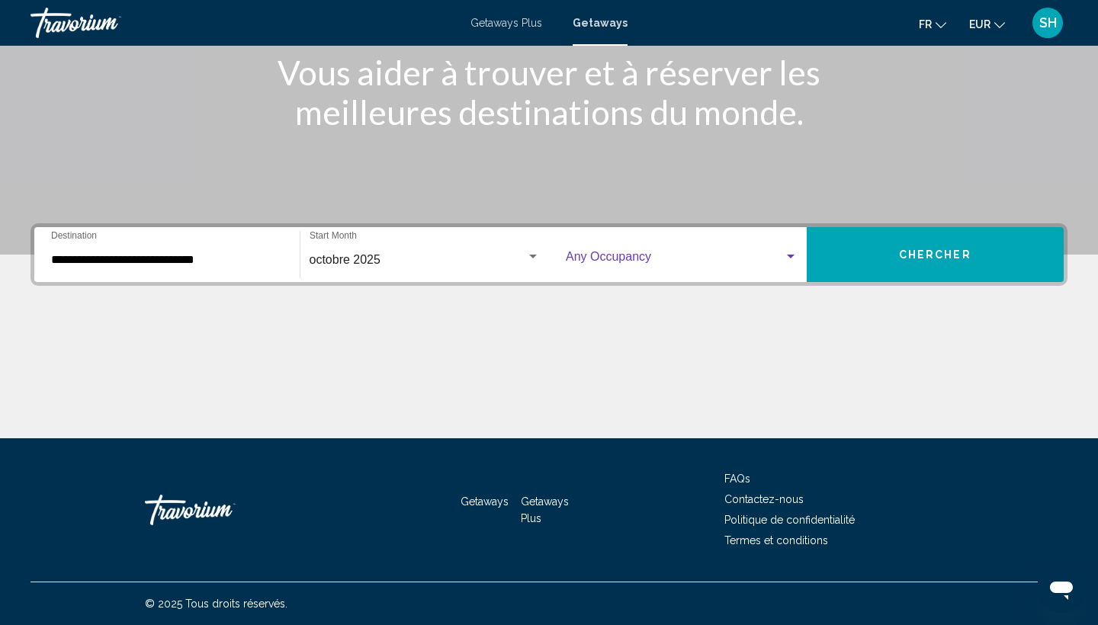
click at [621, 261] on span "Search widget" at bounding box center [675, 260] width 218 height 14
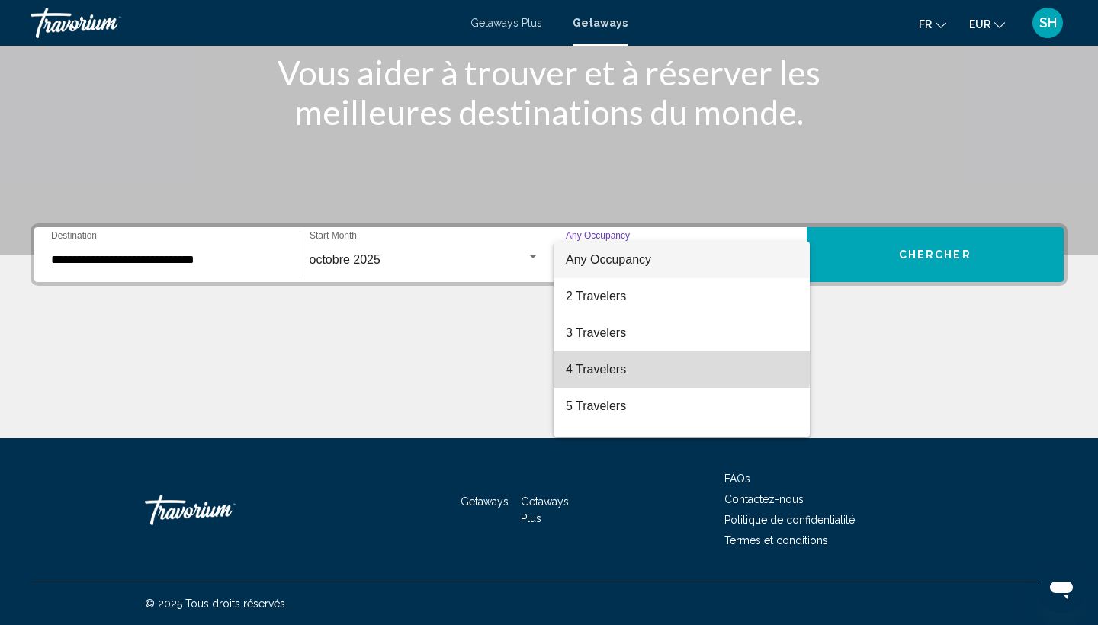
click at [599, 364] on span "4 Travelers" at bounding box center [682, 369] width 232 height 37
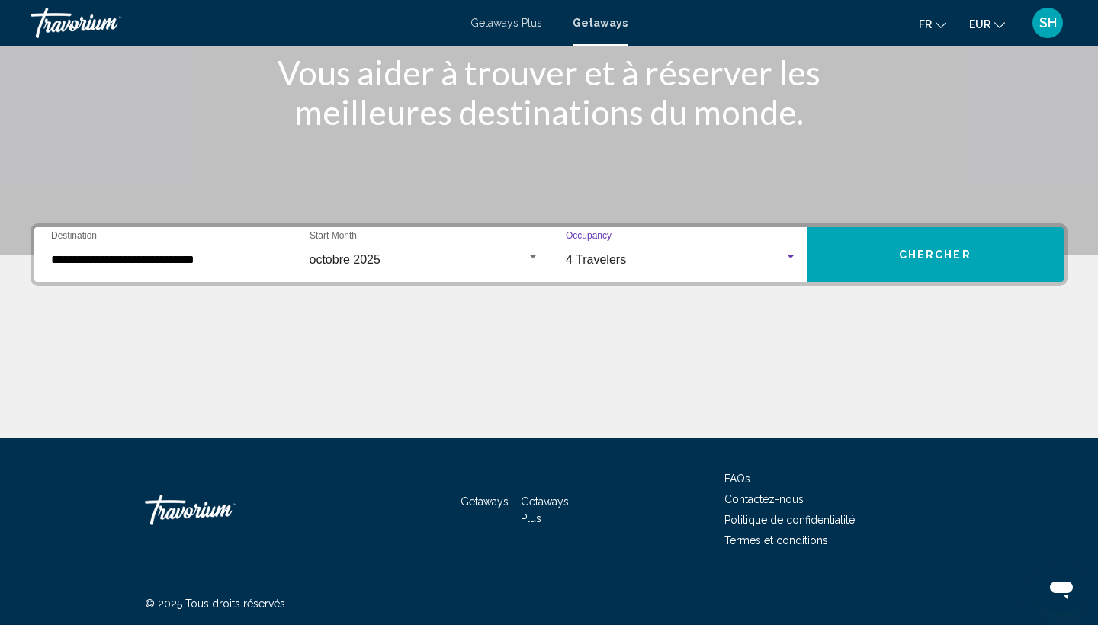
click at [900, 249] on span "Chercher" at bounding box center [935, 255] width 72 height 12
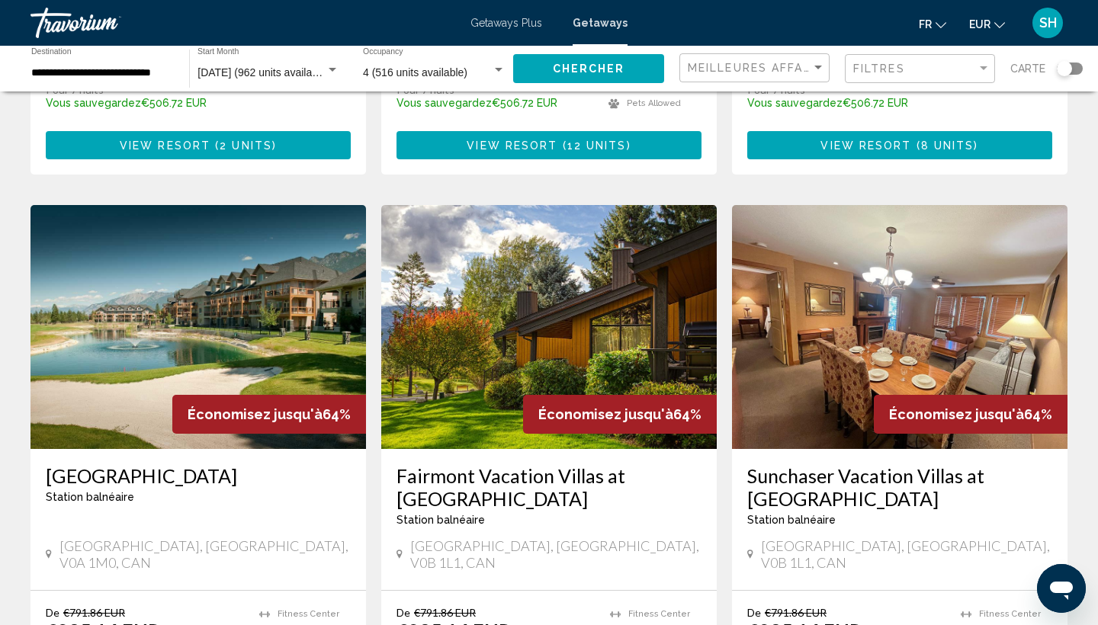
scroll to position [1614, 0]
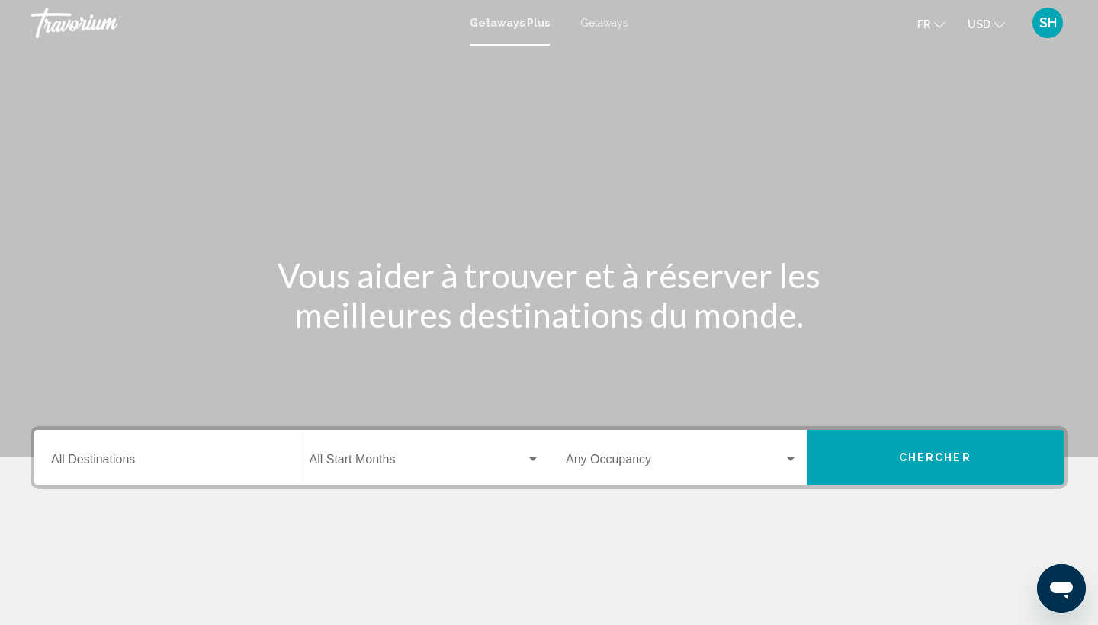
click at [994, 18] on mat-icon "Change currency" at bounding box center [999, 23] width 11 height 11
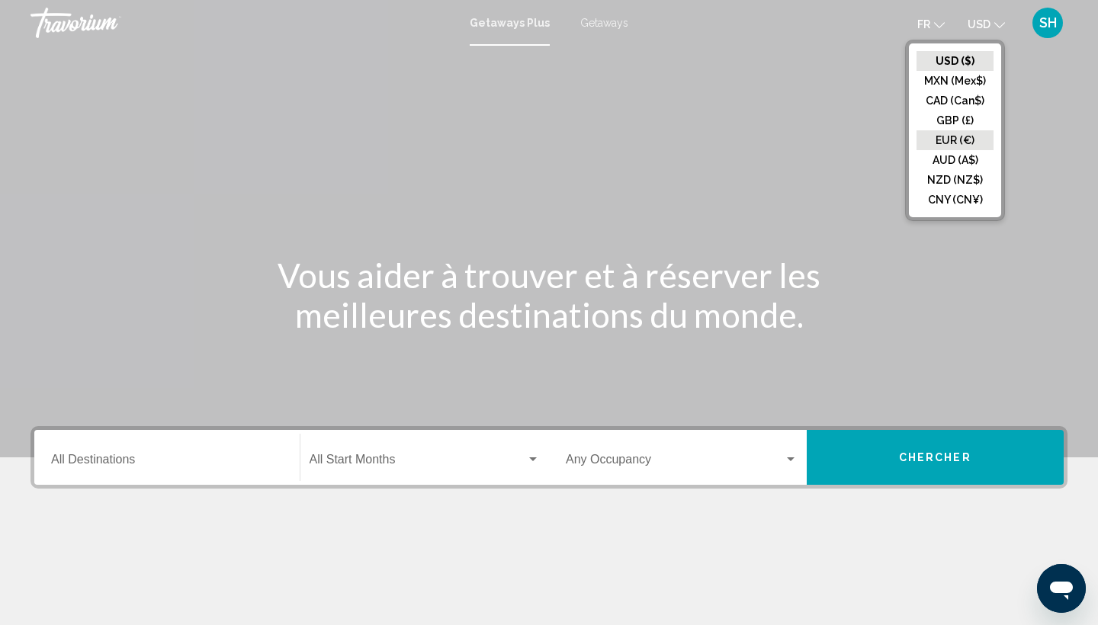
click at [946, 133] on button "EUR (€)" at bounding box center [954, 140] width 77 height 20
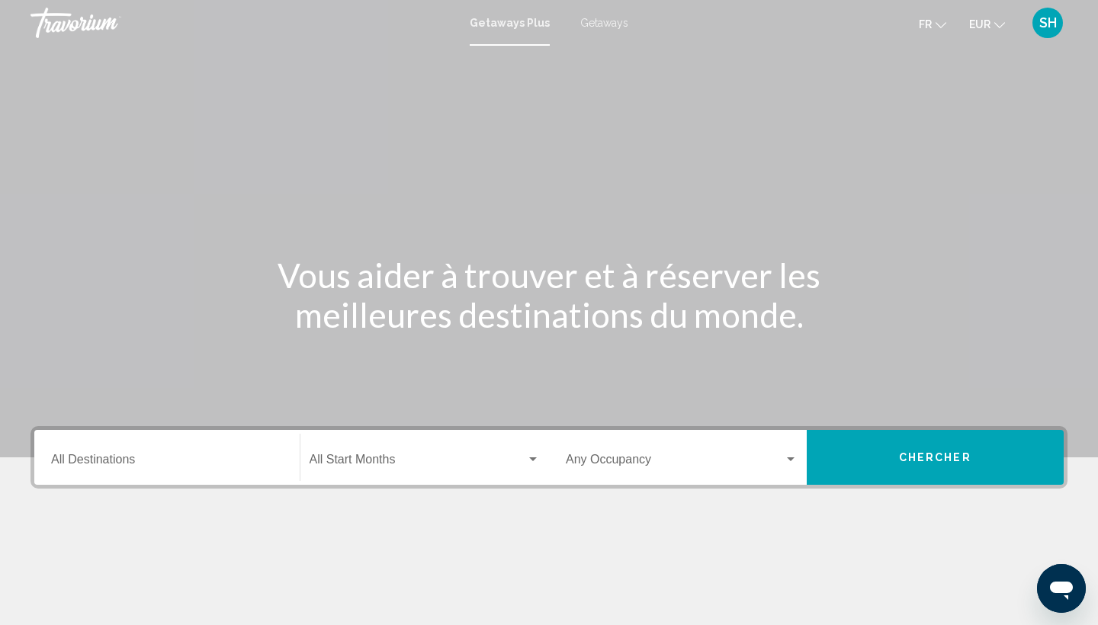
click at [136, 470] on div "Destination All Destinations" at bounding box center [167, 458] width 232 height 48
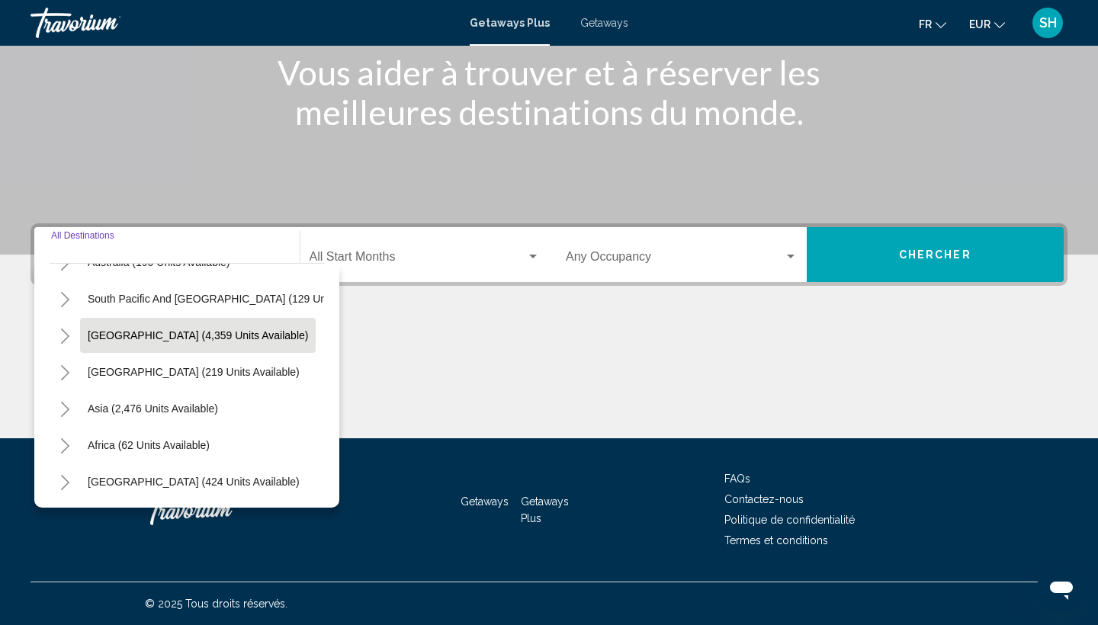
scroll to position [247, 0]
click at [172, 334] on span "[GEOGRAPHIC_DATA] (4,359 units available)" at bounding box center [198, 335] width 220 height 12
type input "**********"
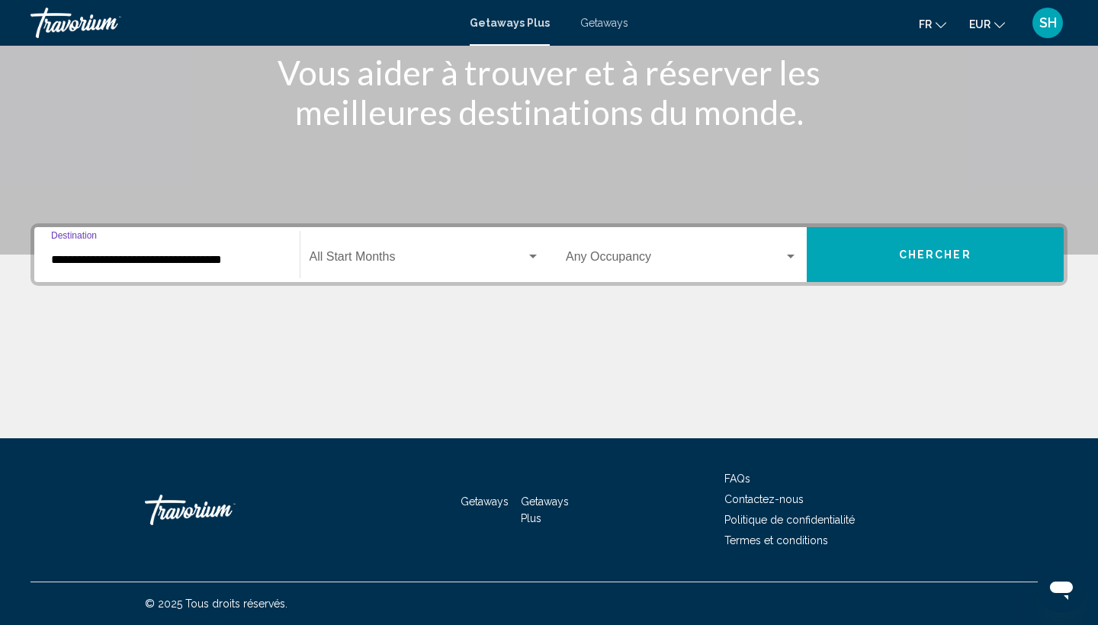
click at [423, 256] on span "Search widget" at bounding box center [417, 260] width 217 height 14
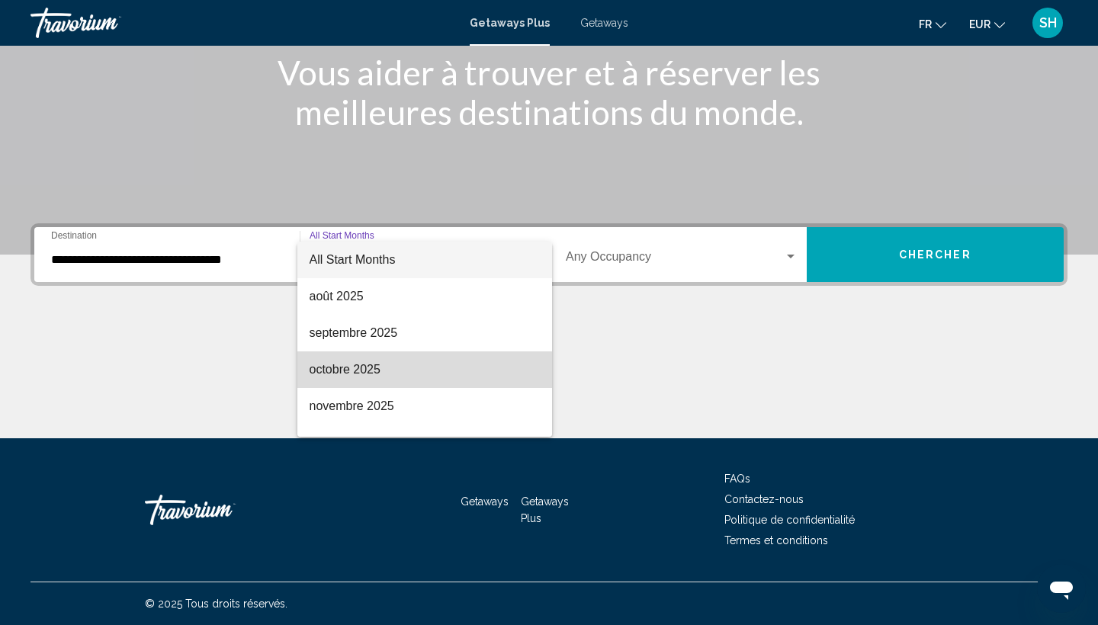
click at [375, 375] on span "octobre 2025" at bounding box center [424, 369] width 231 height 37
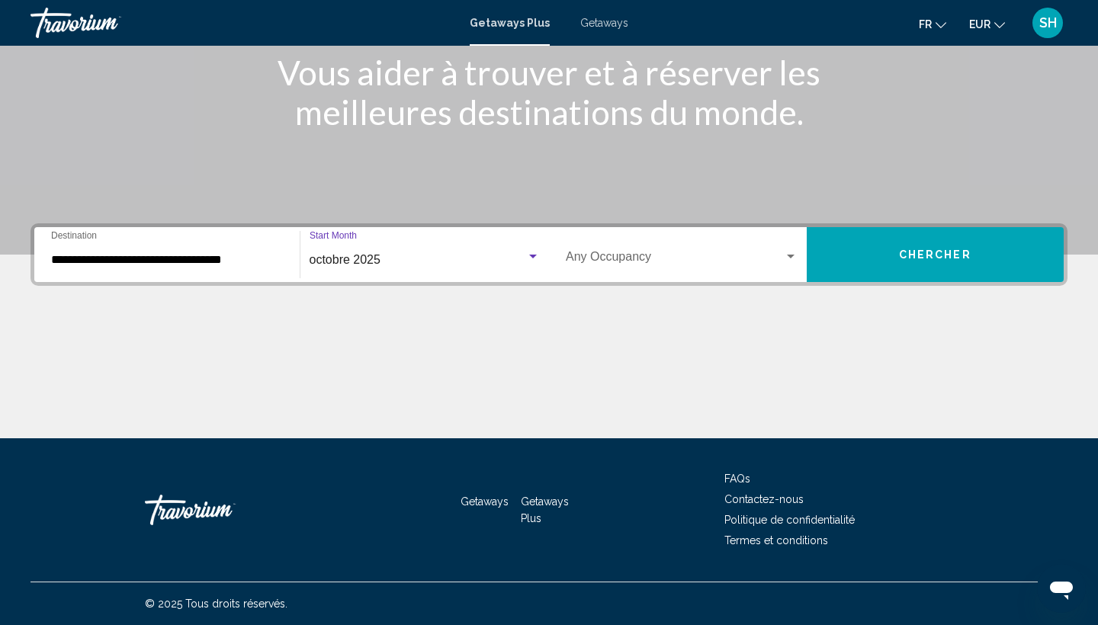
click at [637, 262] on span "Search widget" at bounding box center [675, 260] width 218 height 14
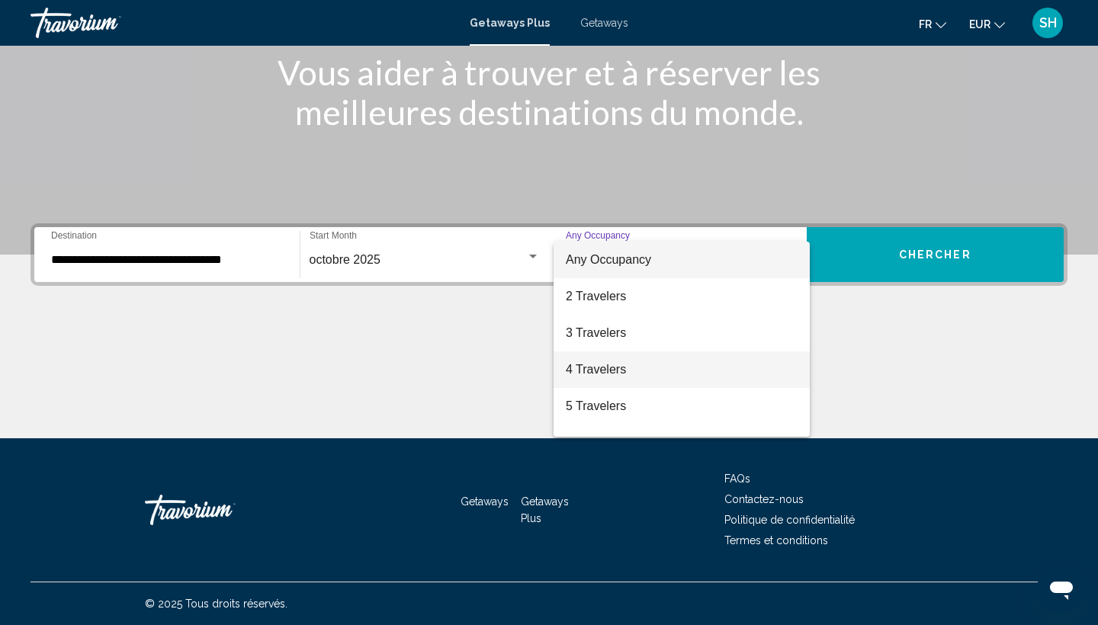
click at [605, 365] on span "4 Travelers" at bounding box center [682, 369] width 232 height 37
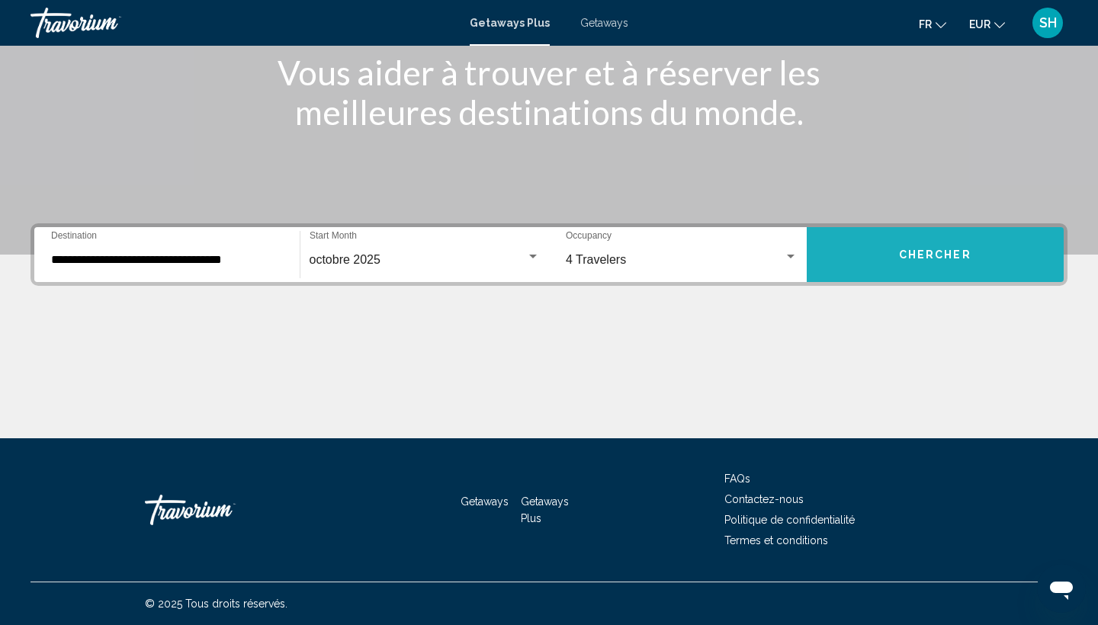
click at [854, 256] on button "Chercher" at bounding box center [936, 254] width 258 height 55
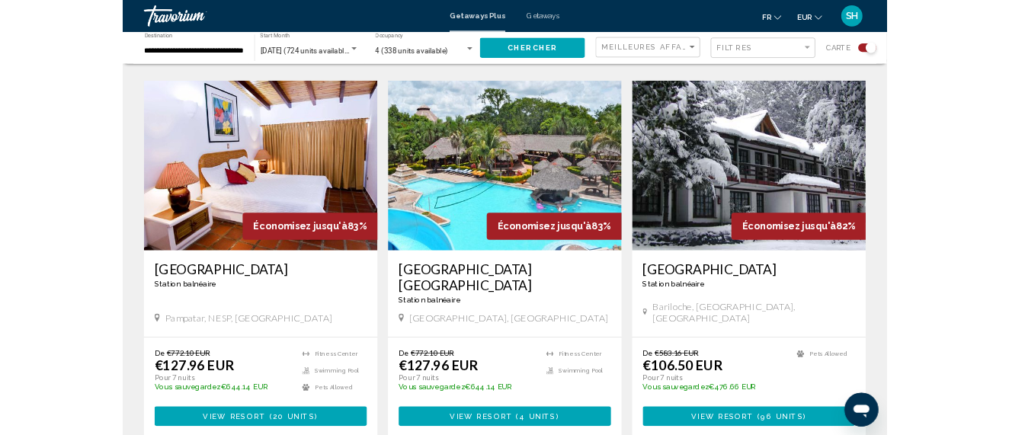
scroll to position [2141, 0]
